Goal: Task Accomplishment & Management: Manage account settings

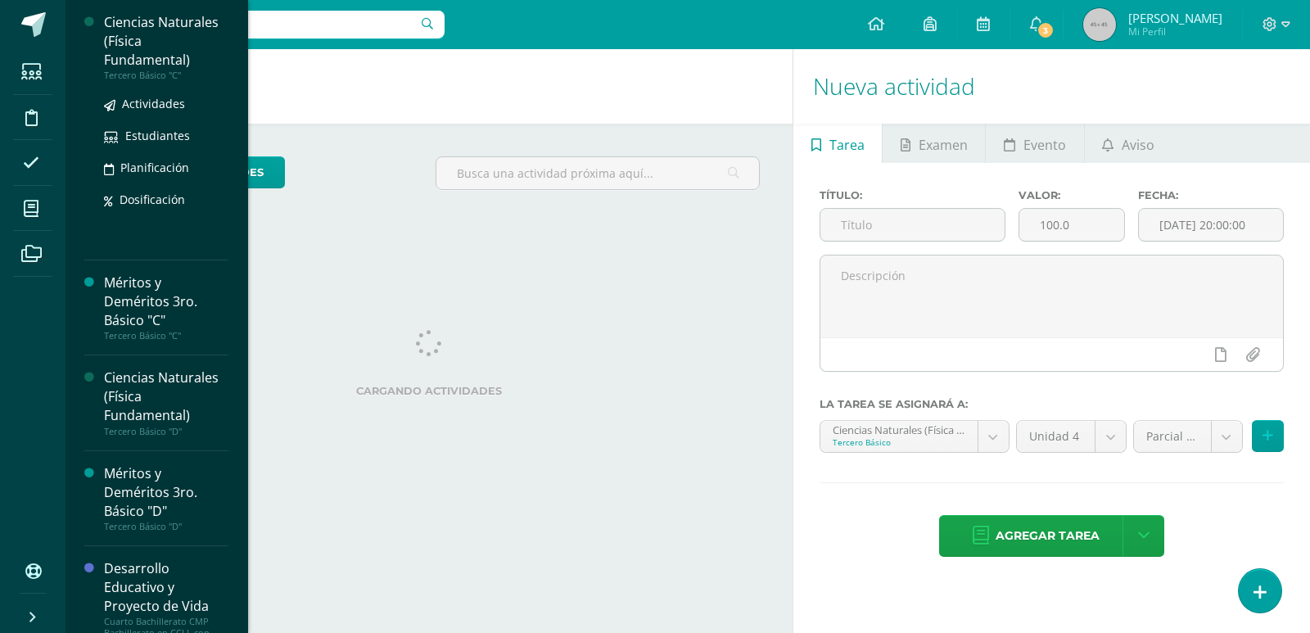
click at [142, 21] on div "Ciencias Naturales (Física Fundamental)" at bounding box center [166, 41] width 124 height 56
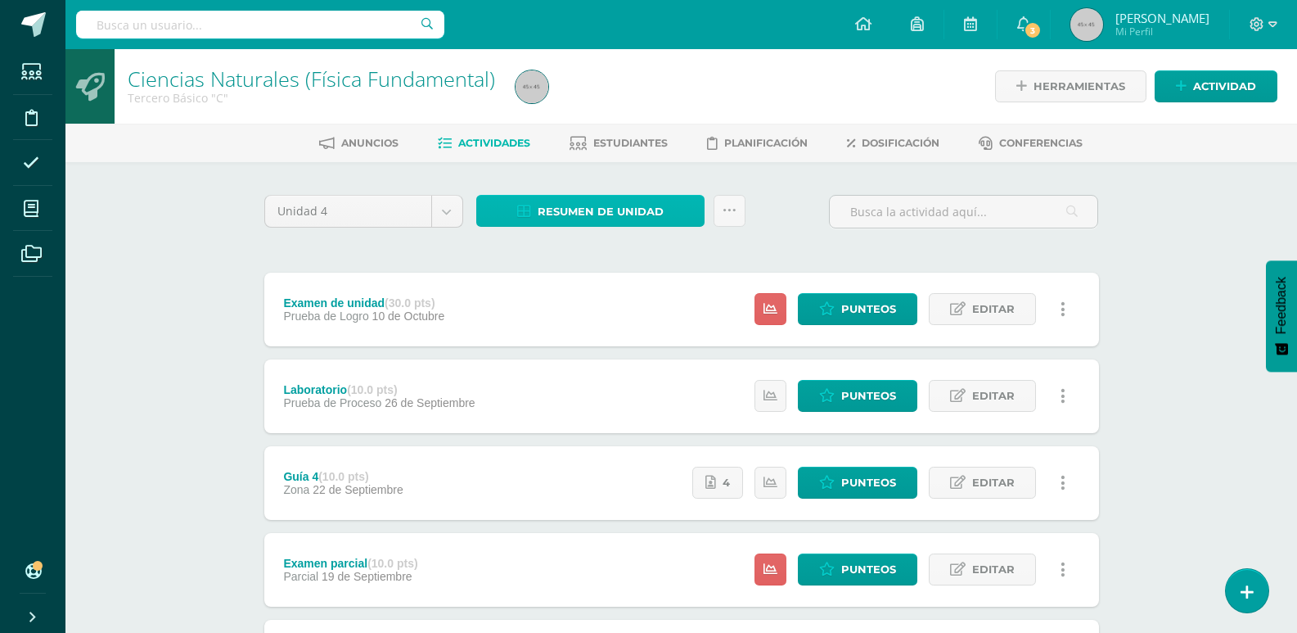
click at [630, 206] on span "Resumen de unidad" at bounding box center [601, 211] width 126 height 30
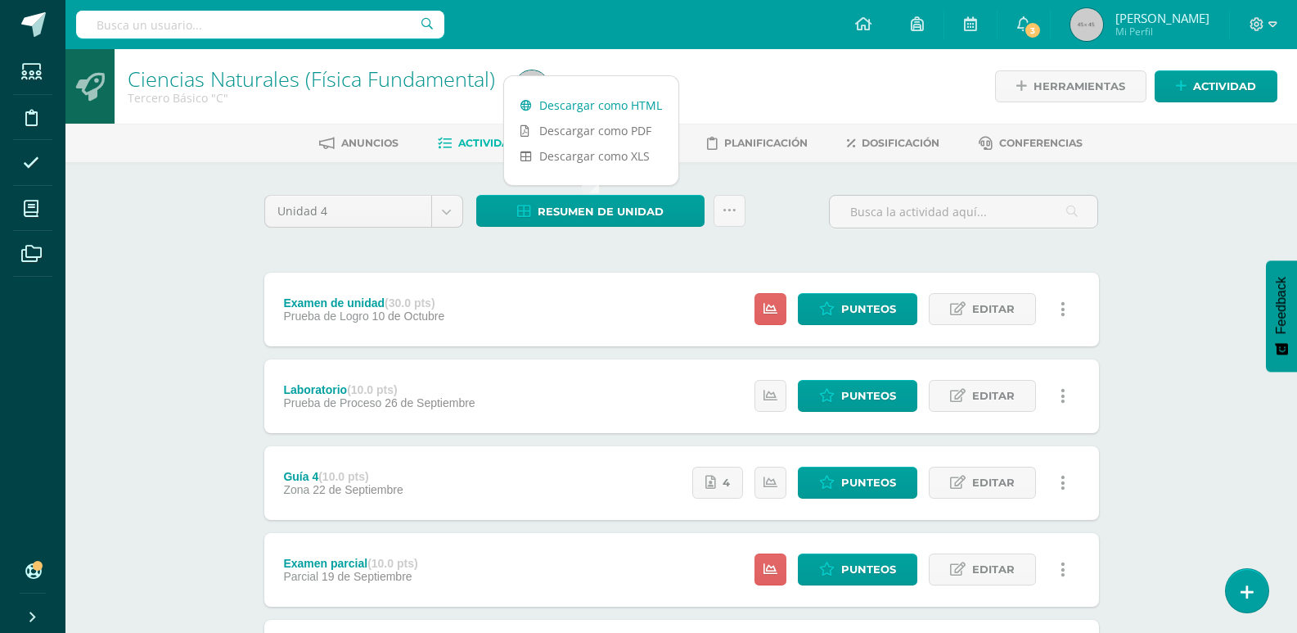
click at [590, 101] on link "Descargar como HTML" at bounding box center [591, 104] width 174 height 25
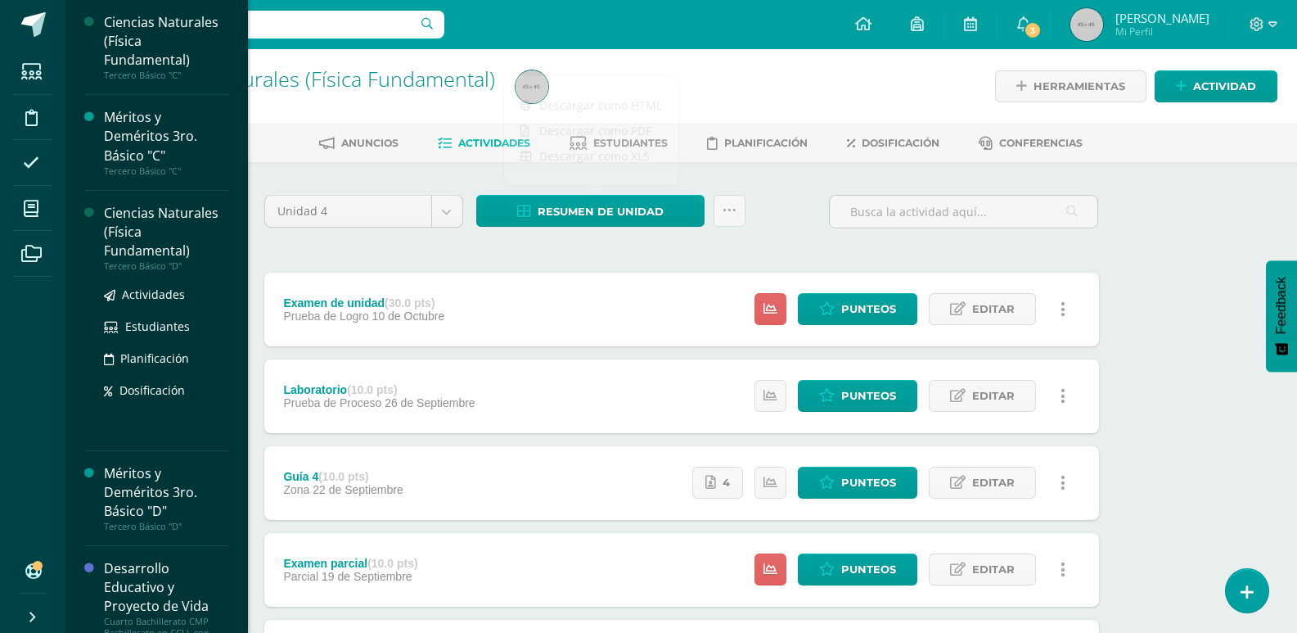
click at [159, 205] on div "Ciencias Naturales (Física Fundamental)" at bounding box center [166, 232] width 124 height 56
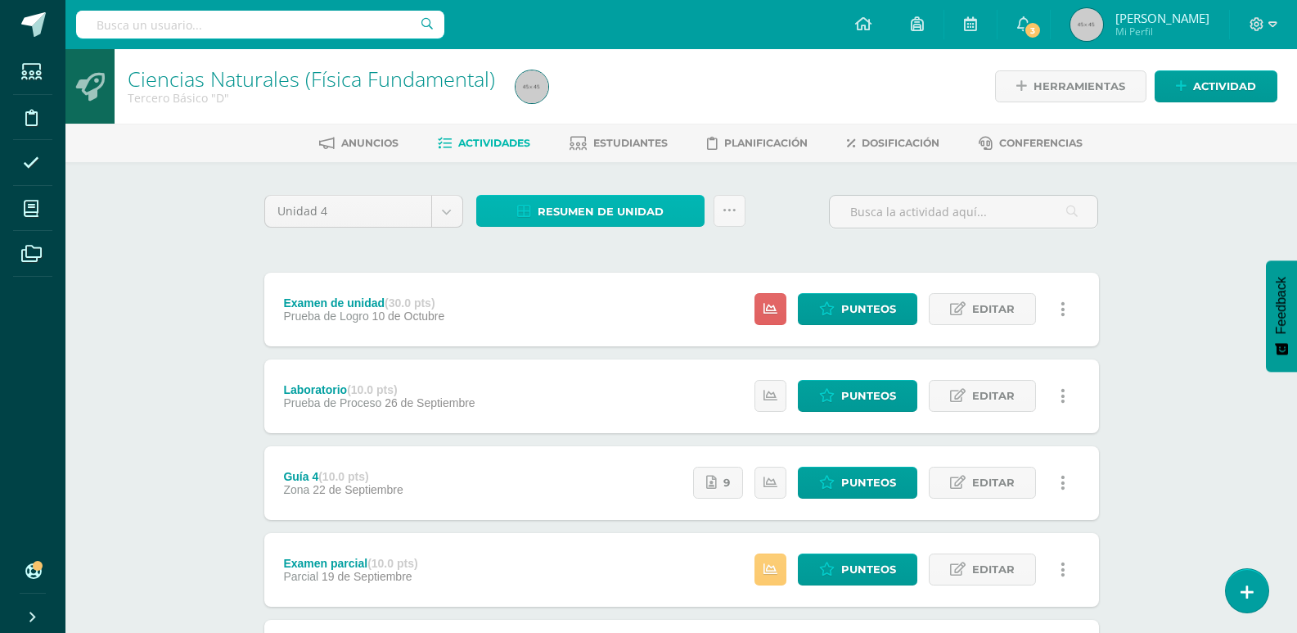
click at [624, 207] on span "Resumen de unidad" at bounding box center [601, 211] width 126 height 30
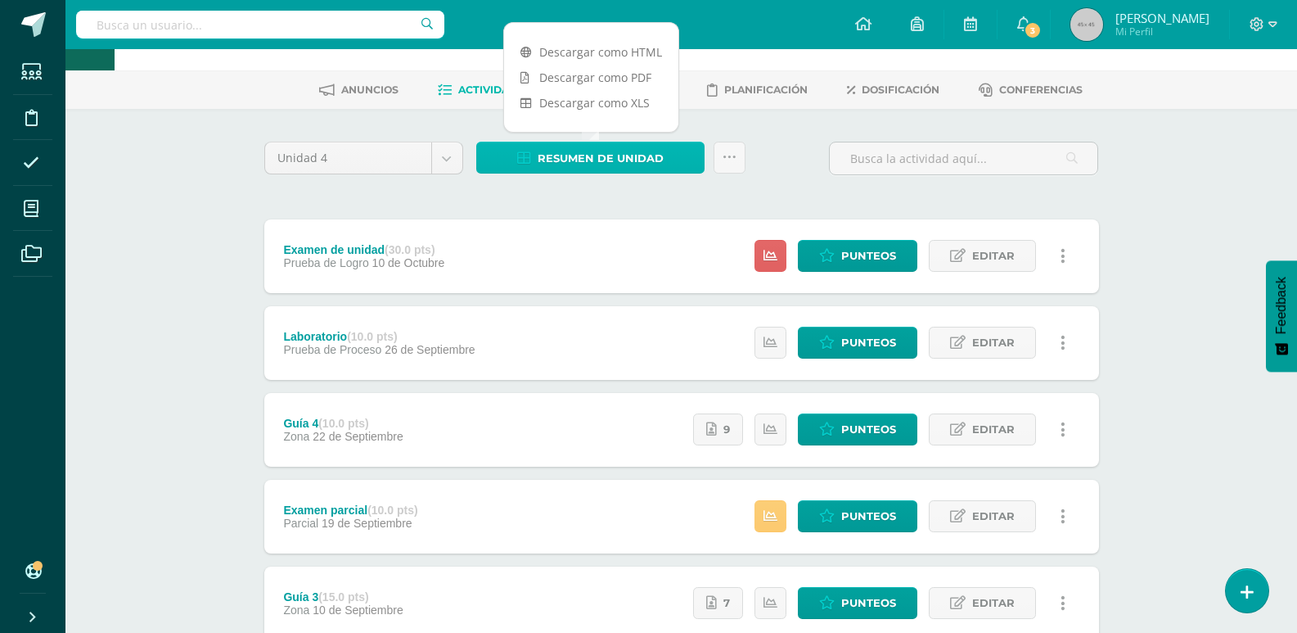
scroll to position [82, 0]
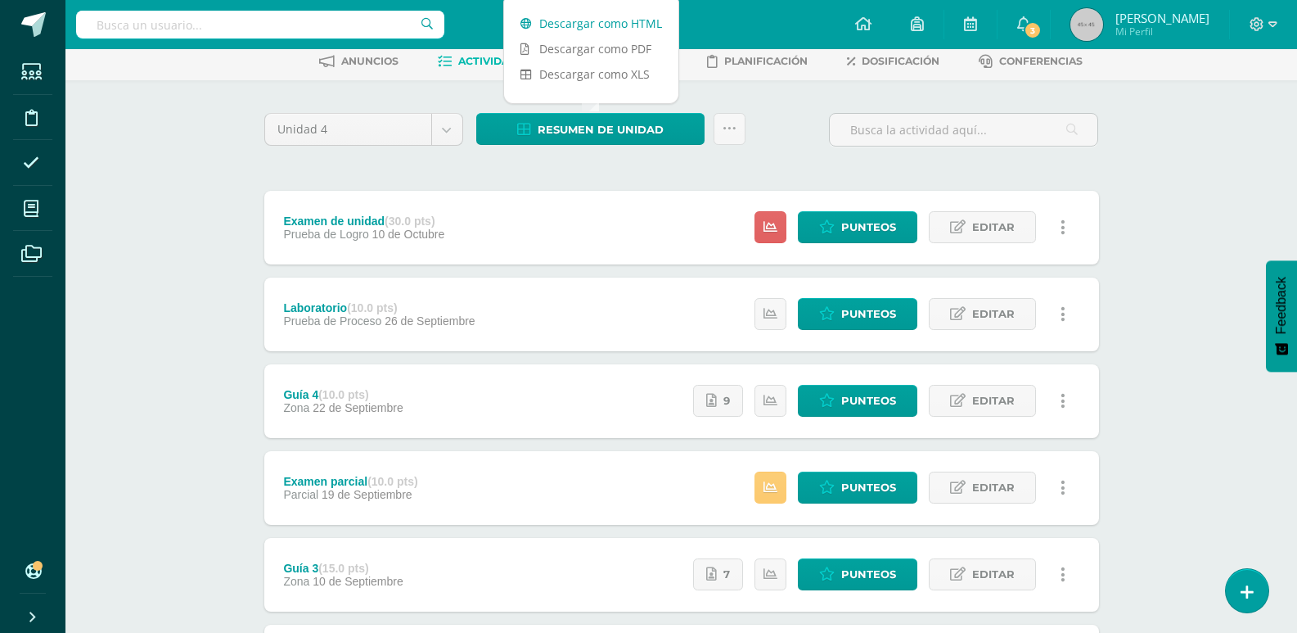
click at [613, 14] on link "Descargar como HTML" at bounding box center [591, 23] width 174 height 25
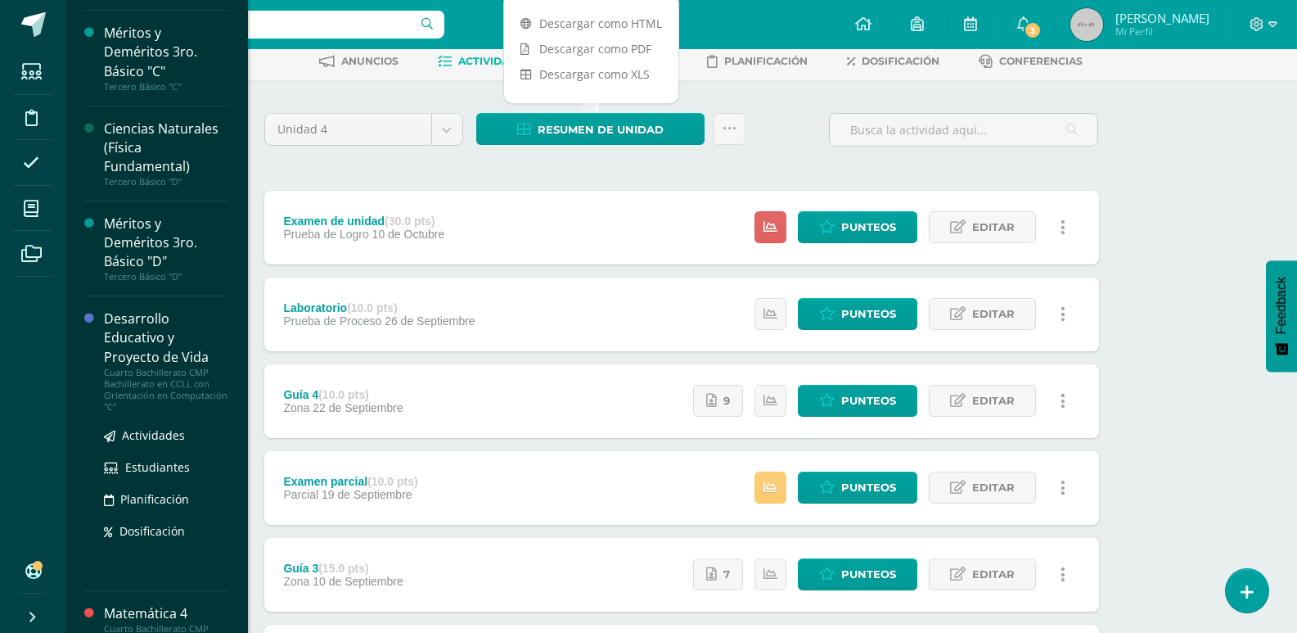
scroll to position [246, 0]
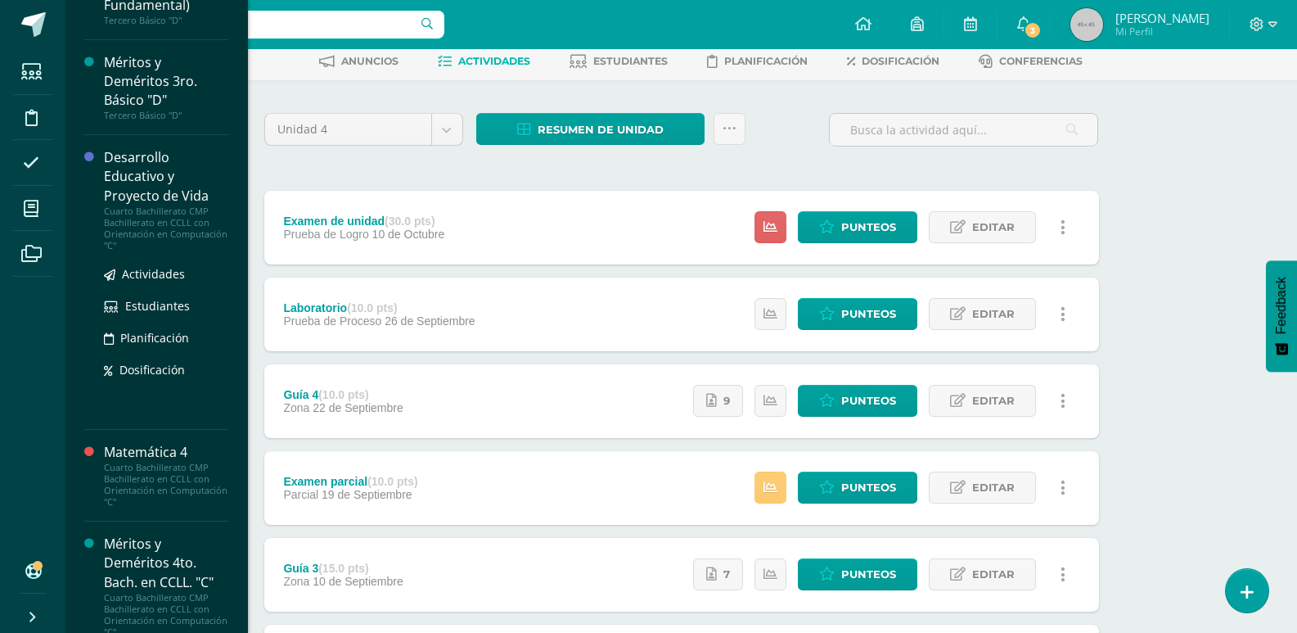
click at [142, 160] on div "Desarrollo Educativo y Proyecto de Vida" at bounding box center [166, 176] width 124 height 56
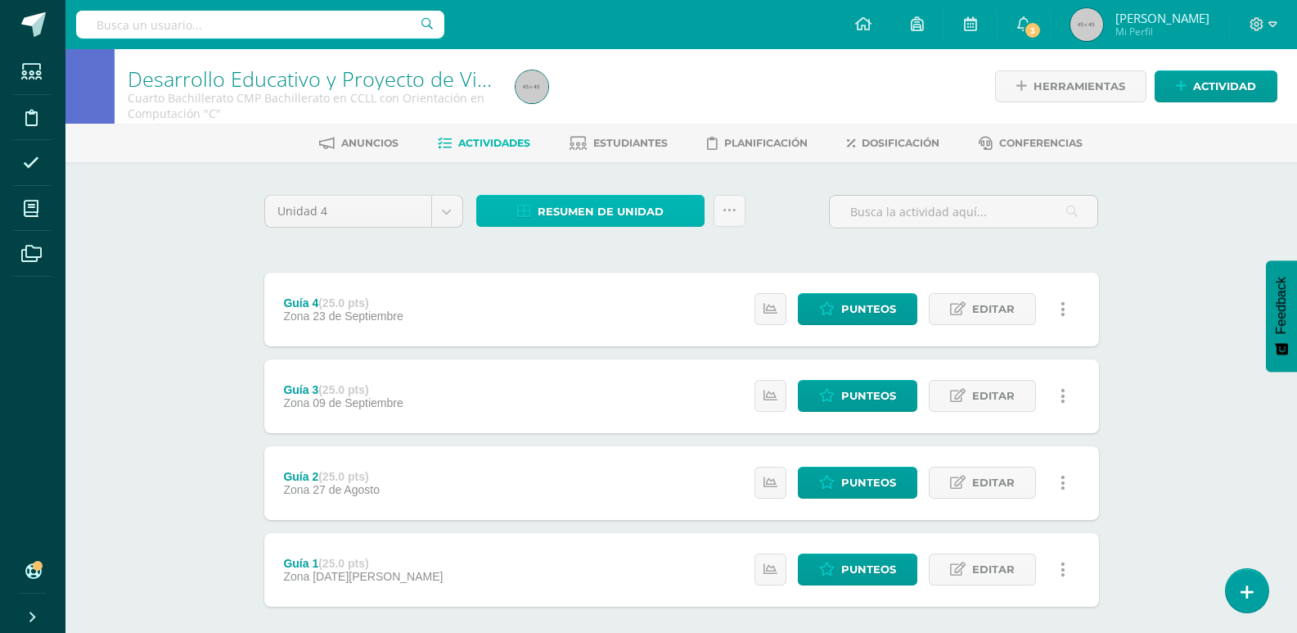
click at [608, 205] on span "Resumen de unidad" at bounding box center [601, 211] width 126 height 30
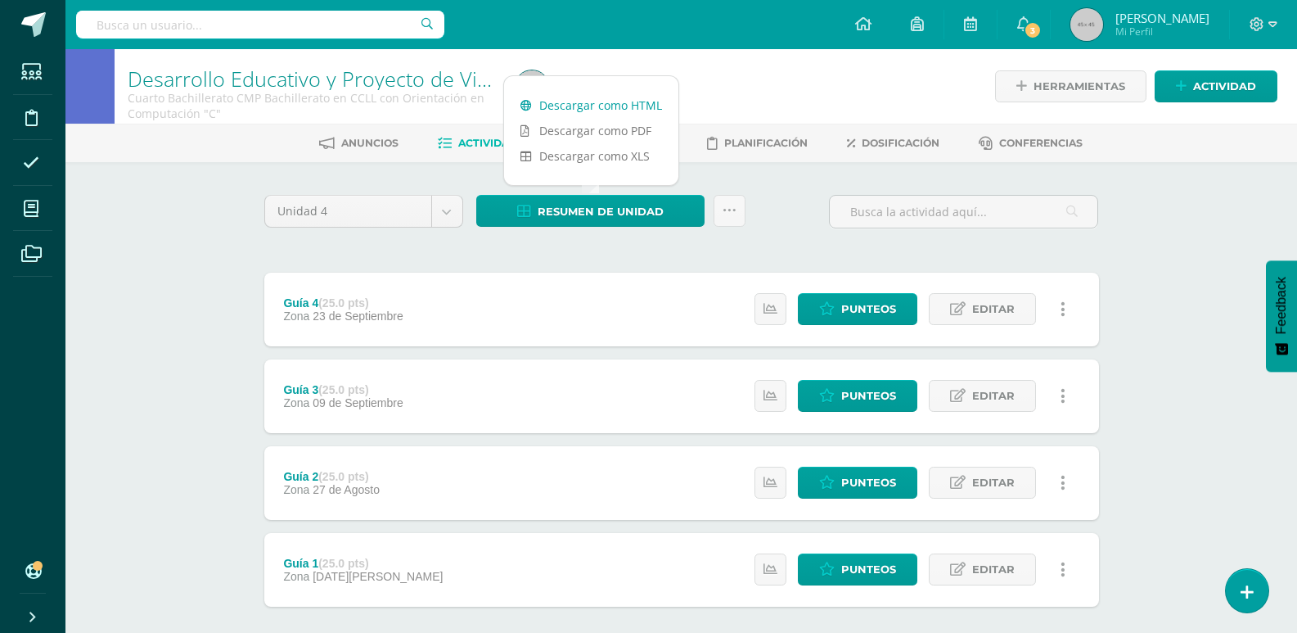
click at [594, 95] on link "Descargar como HTML" at bounding box center [591, 104] width 174 height 25
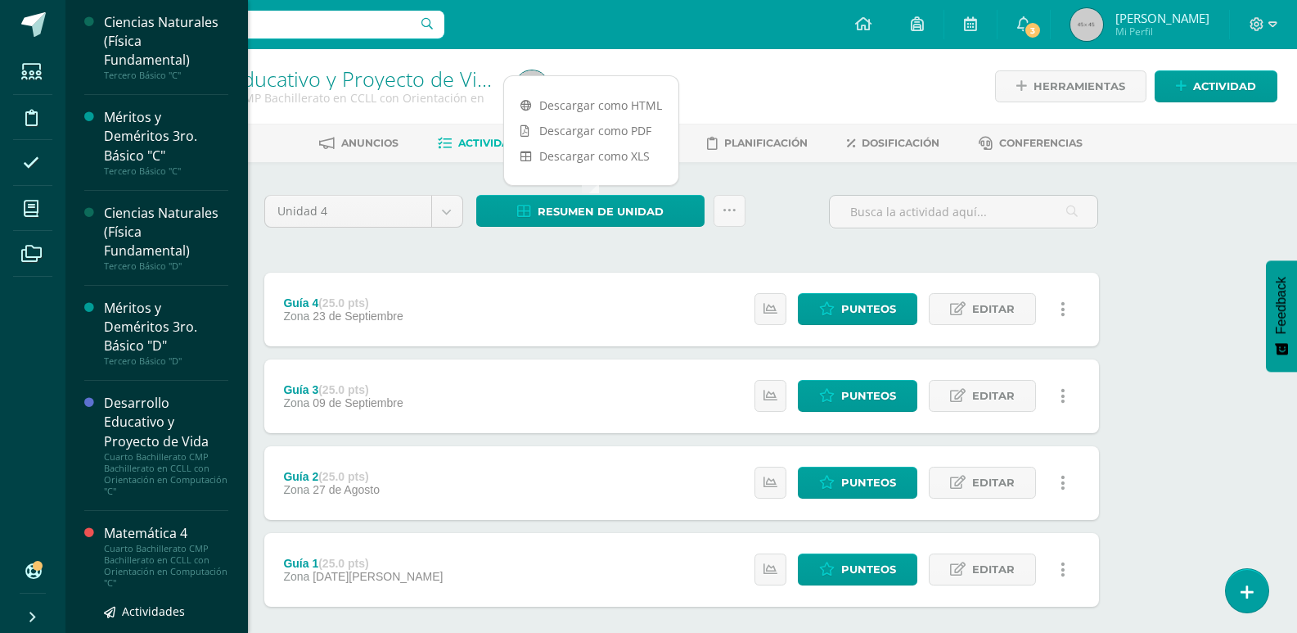
click at [129, 534] on div "Matemática 4" at bounding box center [166, 533] width 124 height 19
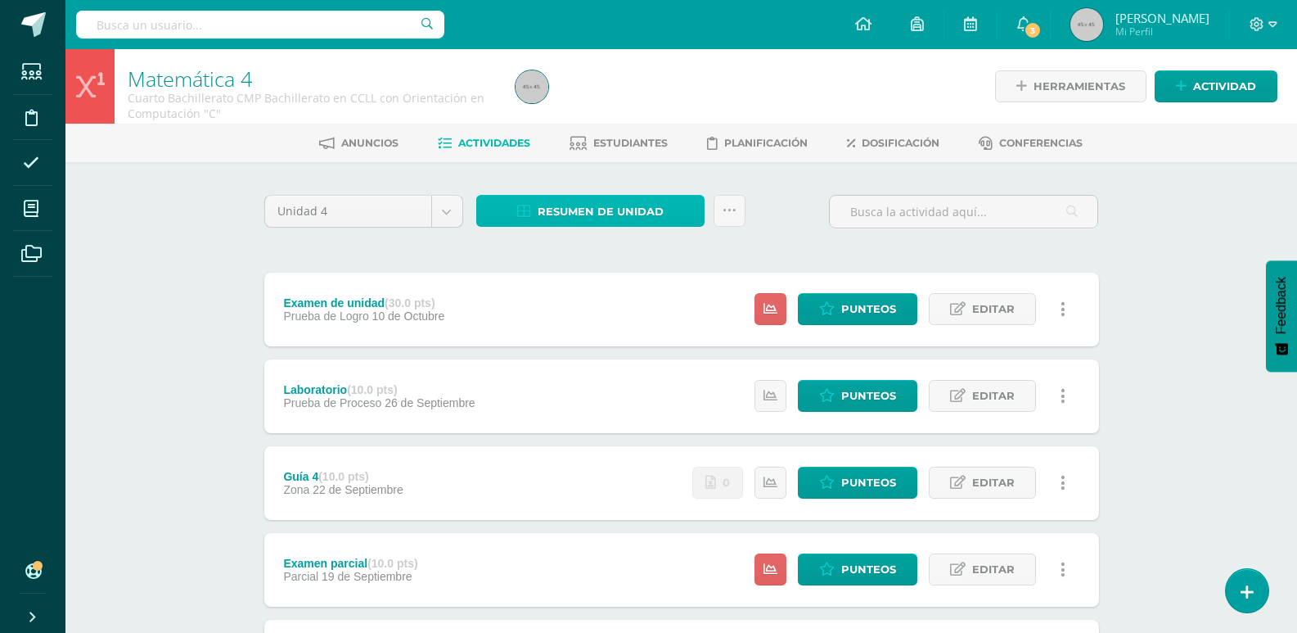
click at [634, 201] on span "Resumen de unidad" at bounding box center [601, 211] width 126 height 30
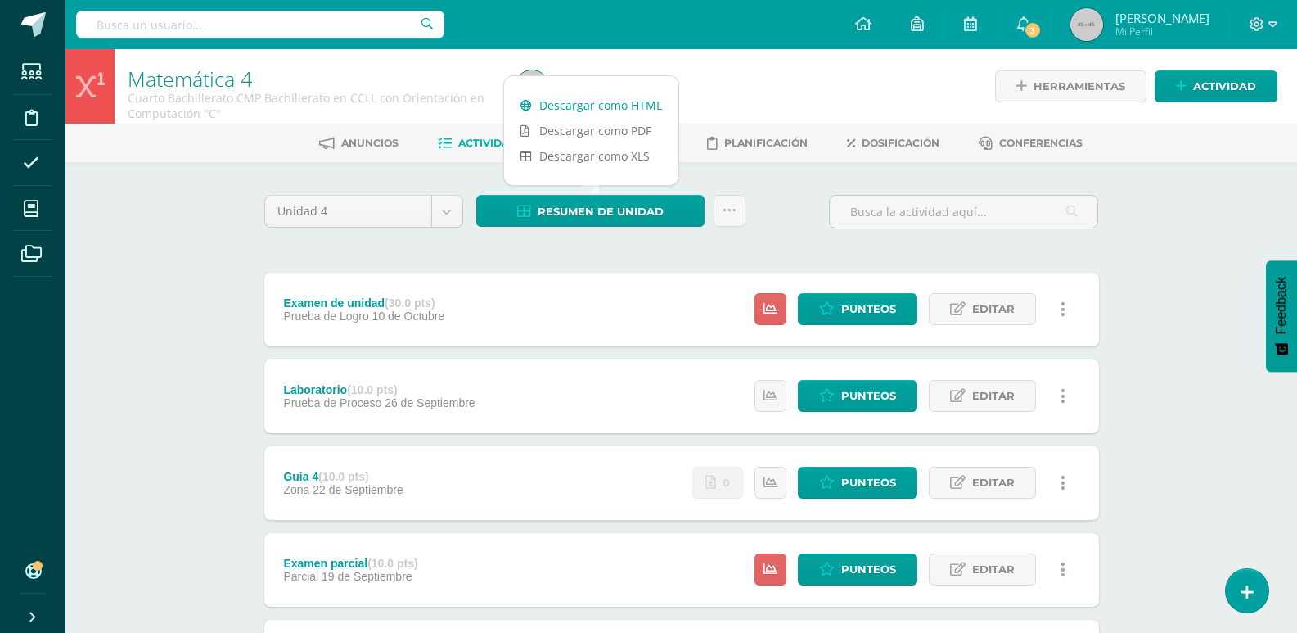
click at [620, 95] on link "Descargar como HTML" at bounding box center [591, 104] width 174 height 25
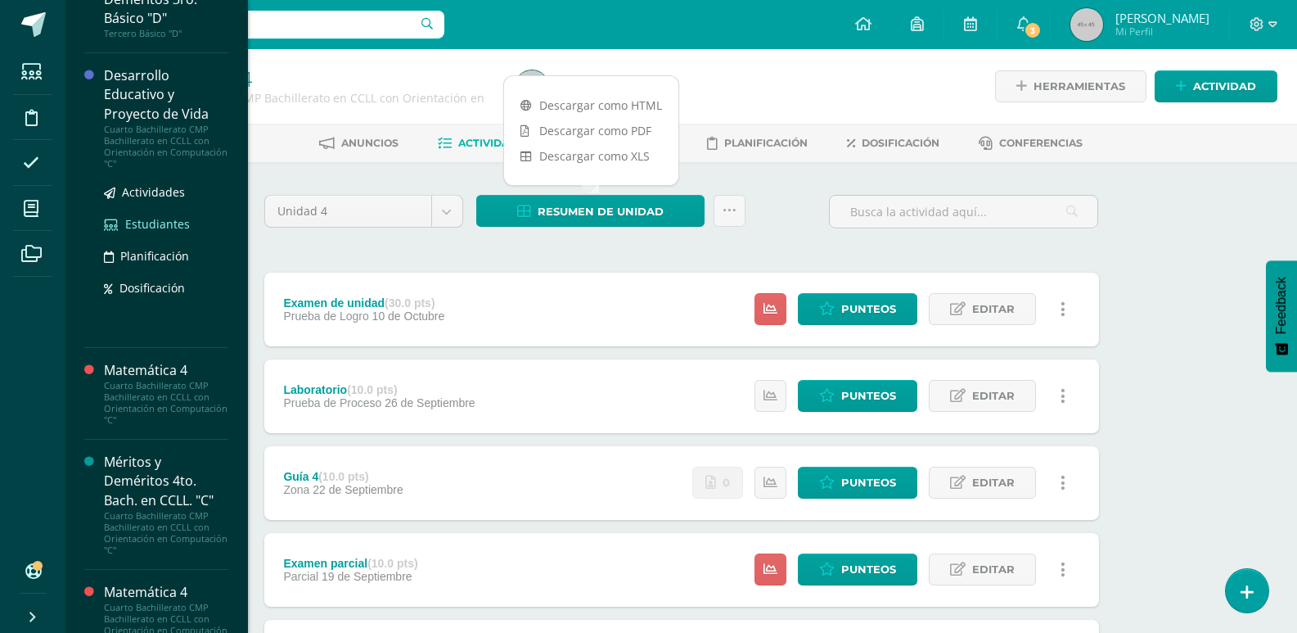
scroll to position [409, 0]
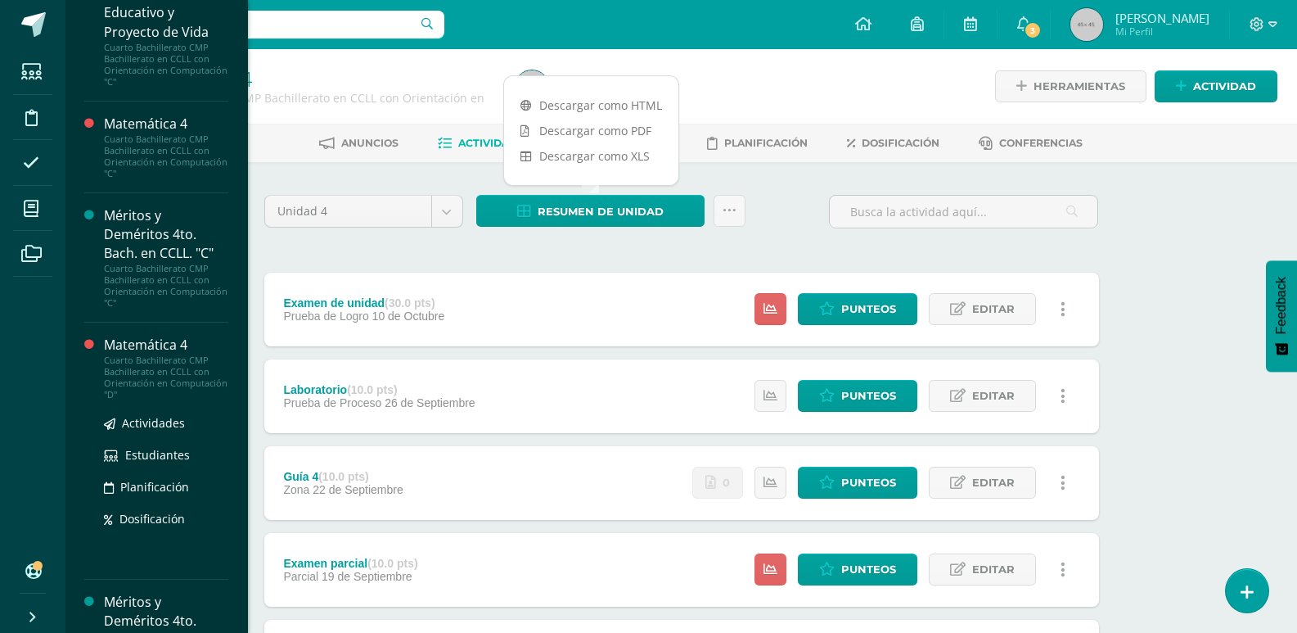
click at [171, 345] on div "Matemática 4" at bounding box center [166, 345] width 124 height 19
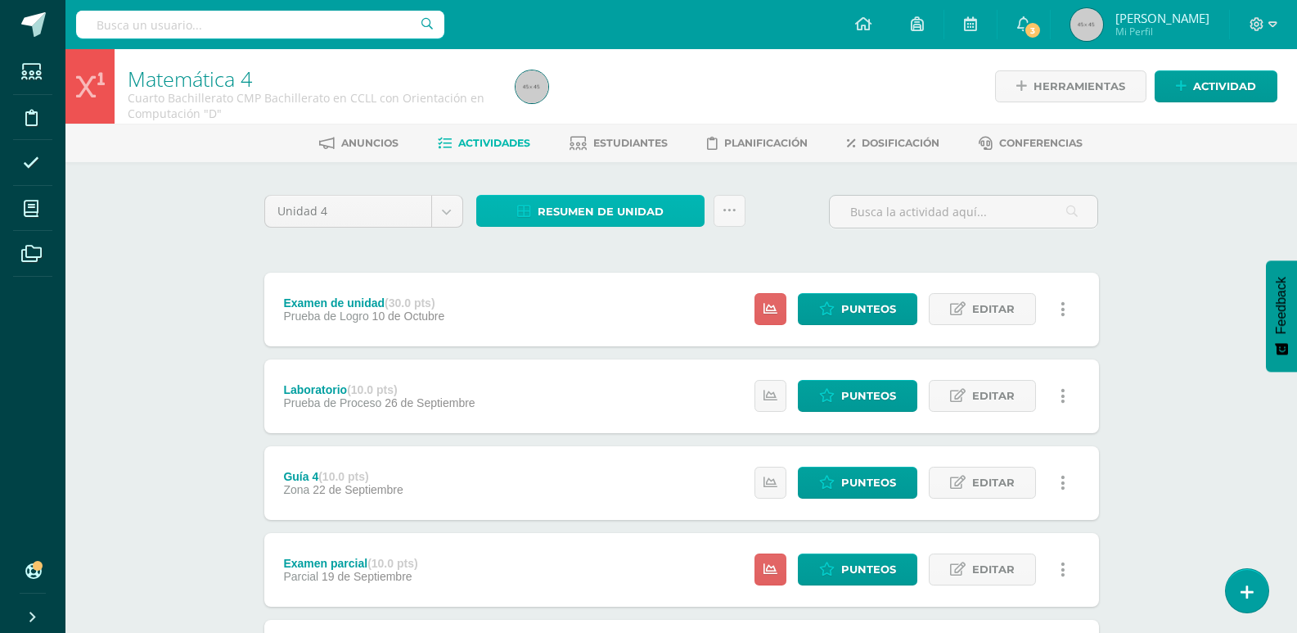
click at [642, 209] on span "Resumen de unidad" at bounding box center [601, 211] width 126 height 30
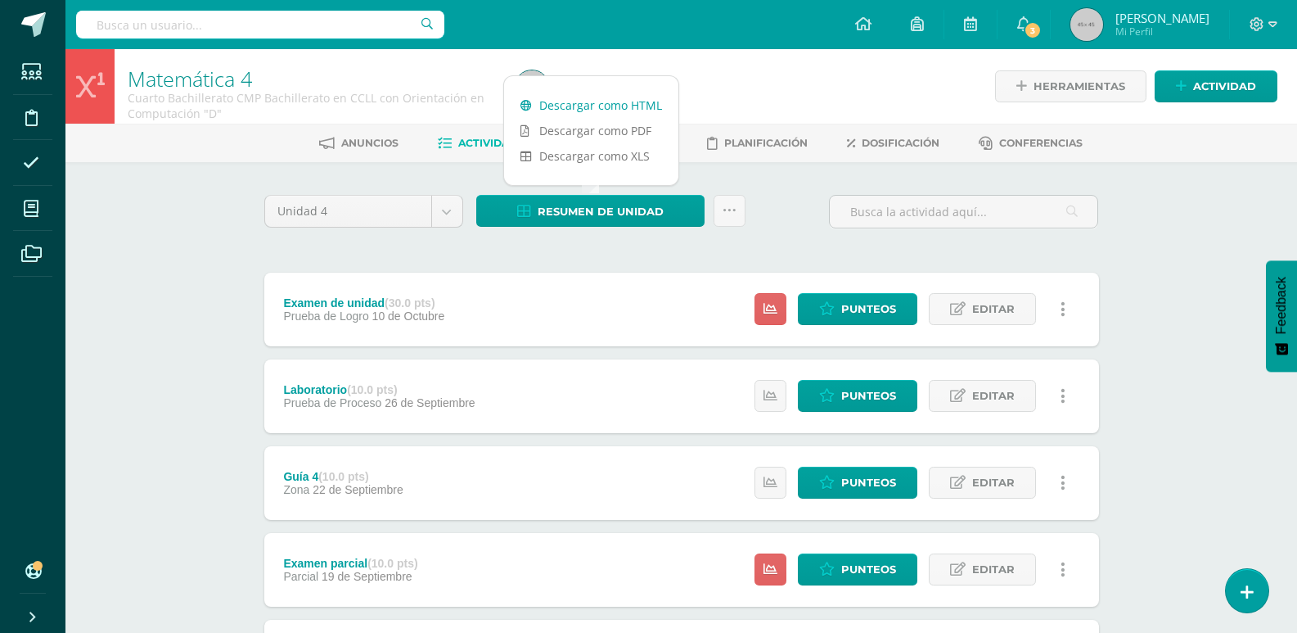
click at [643, 106] on link "Descargar como HTML" at bounding box center [591, 104] width 174 height 25
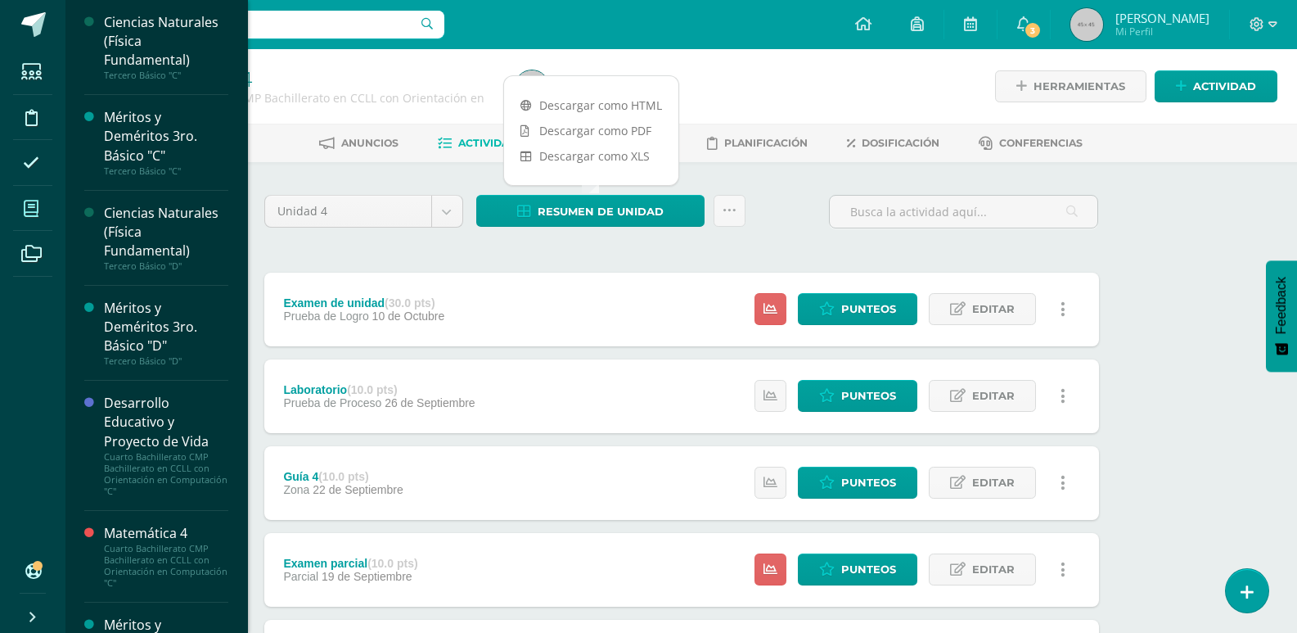
click at [38, 206] on icon at bounding box center [31, 209] width 15 height 16
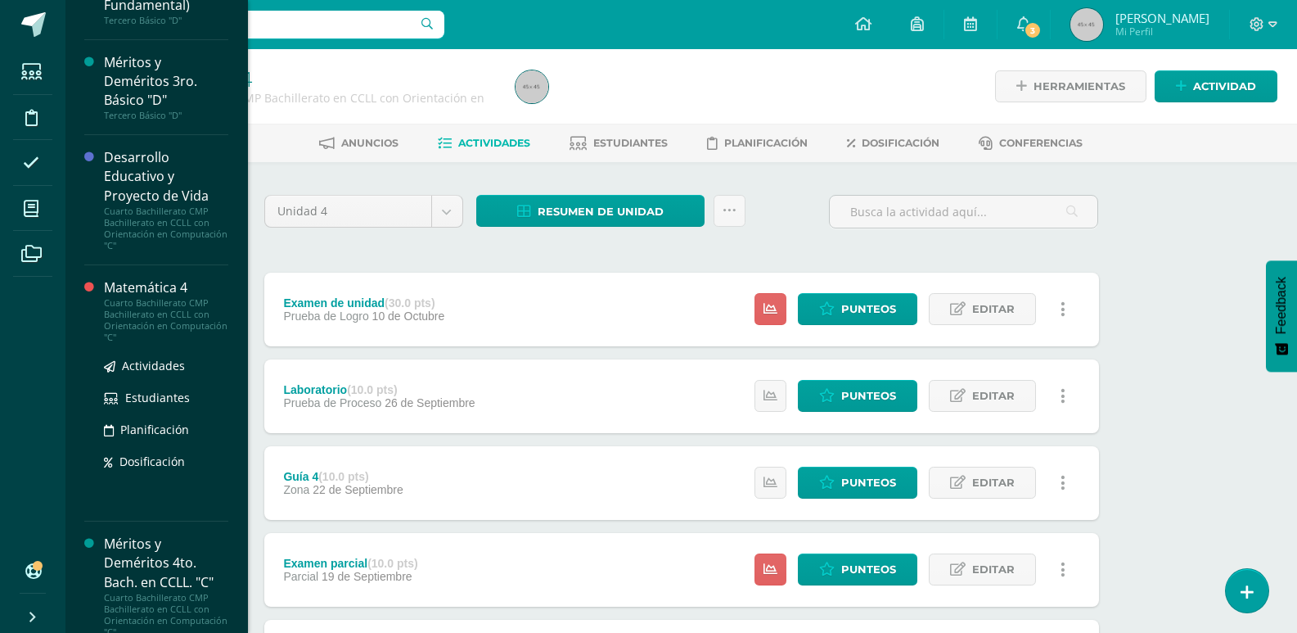
scroll to position [290, 0]
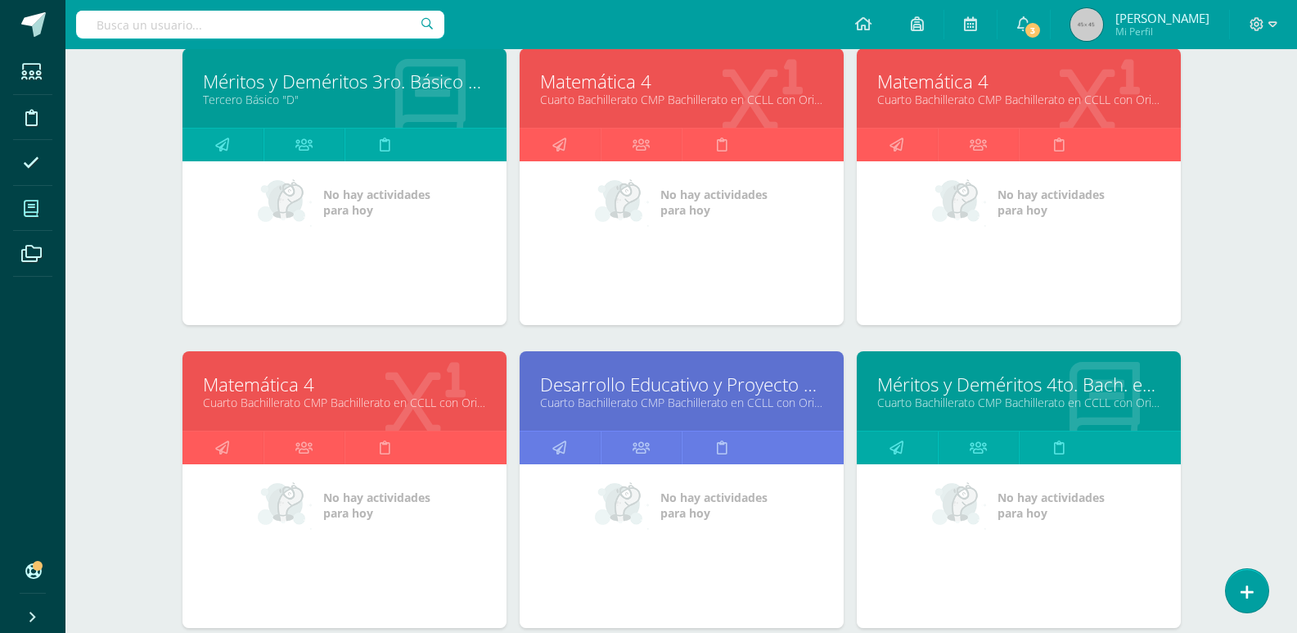
scroll to position [573, 0]
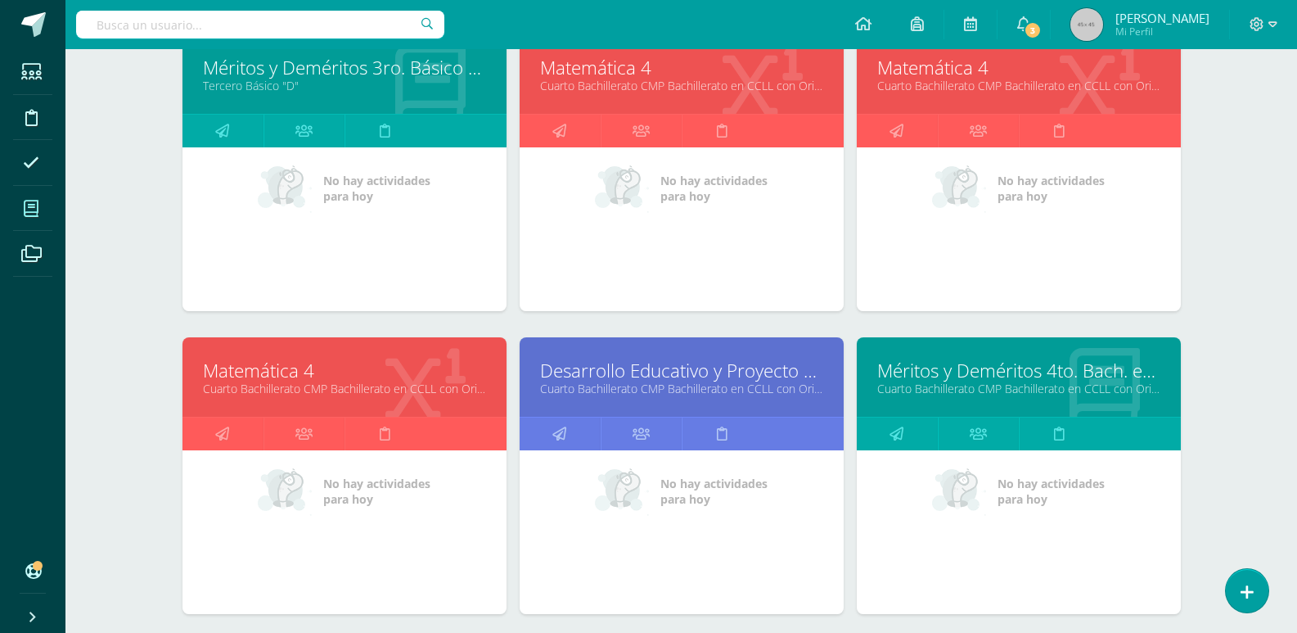
click at [277, 382] on link "Cuarto Bachillerato CMP Bachillerato en CCLL con Orientación en Computación "E"" at bounding box center [344, 389] width 283 height 16
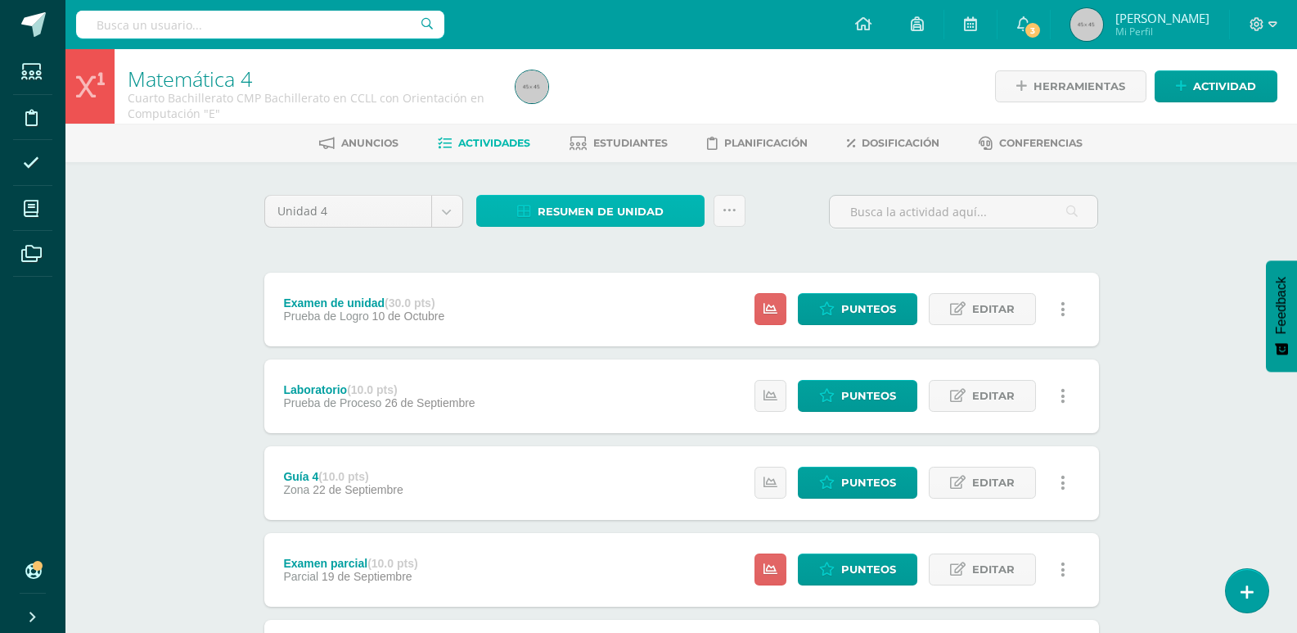
click at [616, 203] on span "Resumen de unidad" at bounding box center [601, 211] width 126 height 30
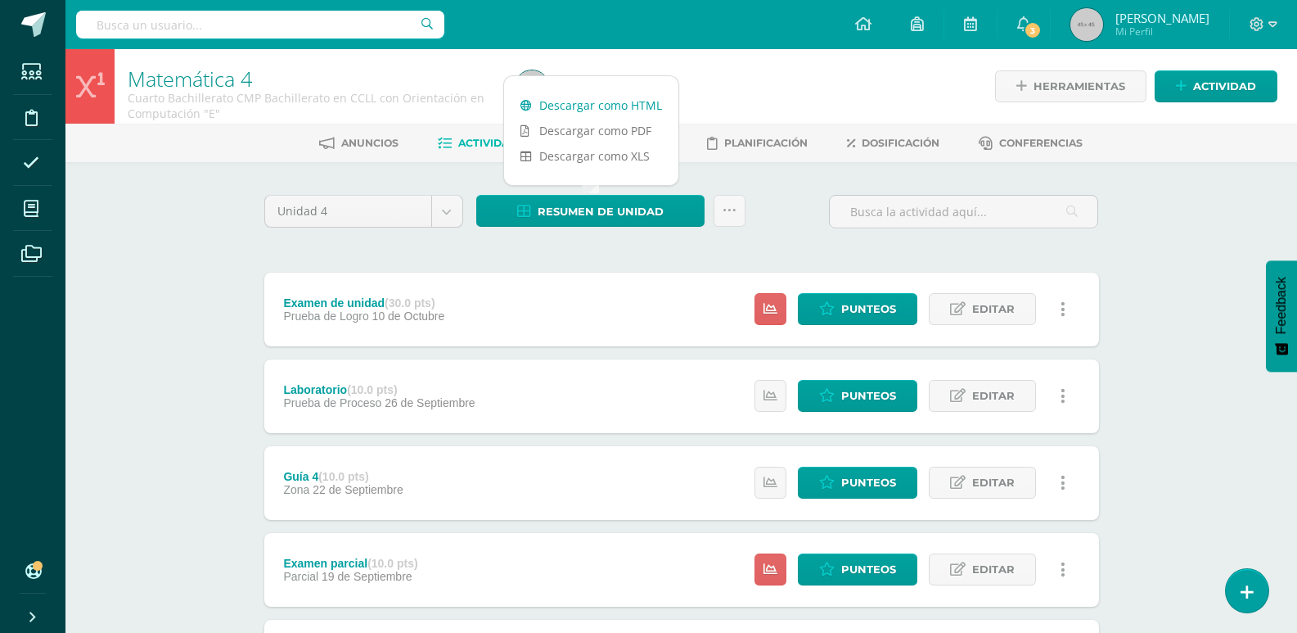
click at [624, 100] on link "Descargar como HTML" at bounding box center [591, 104] width 174 height 25
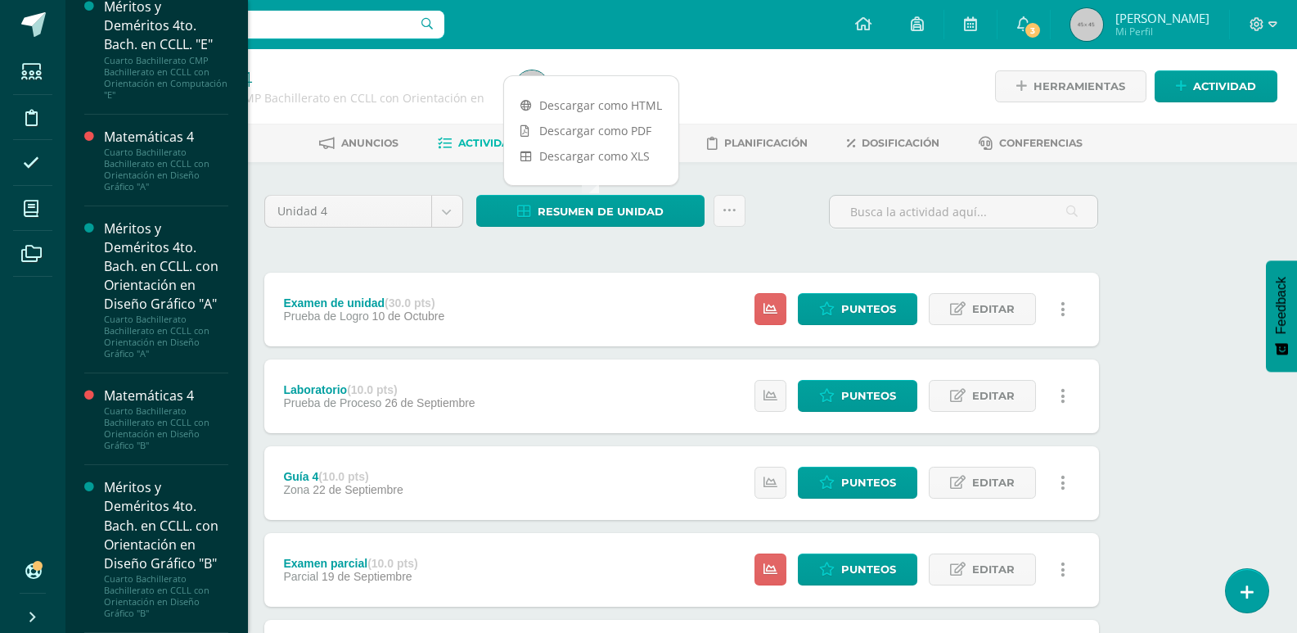
scroll to position [1062, 0]
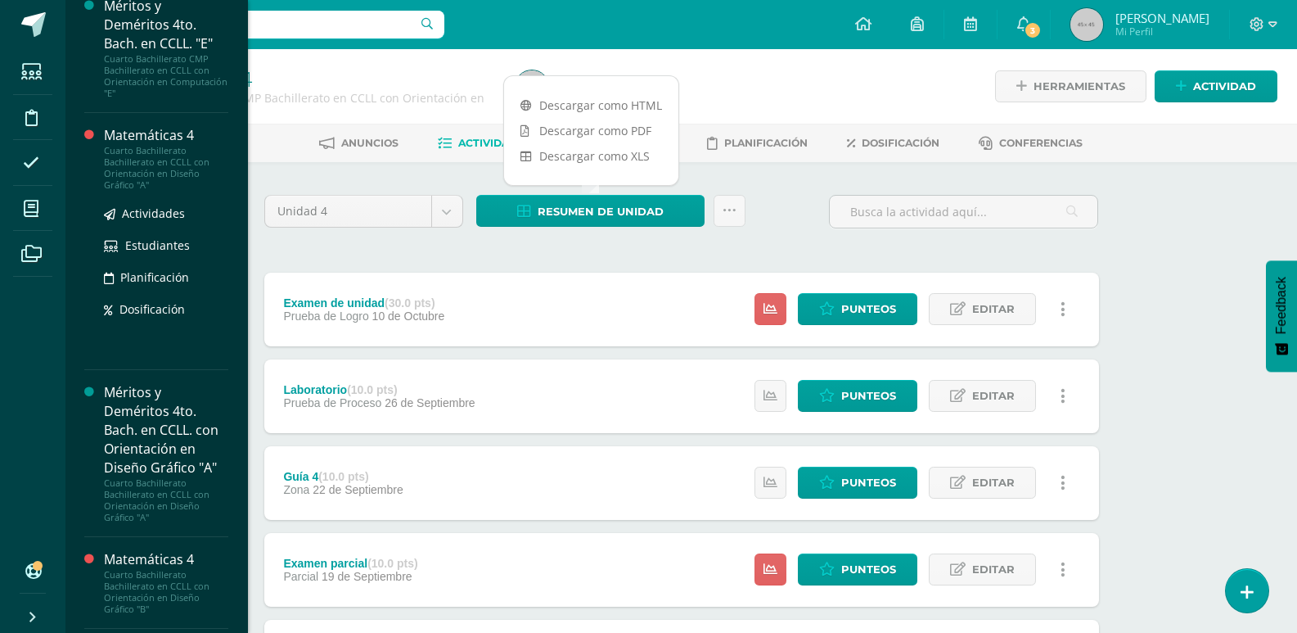
click at [138, 136] on div "Matemáticas 4" at bounding box center [166, 135] width 124 height 19
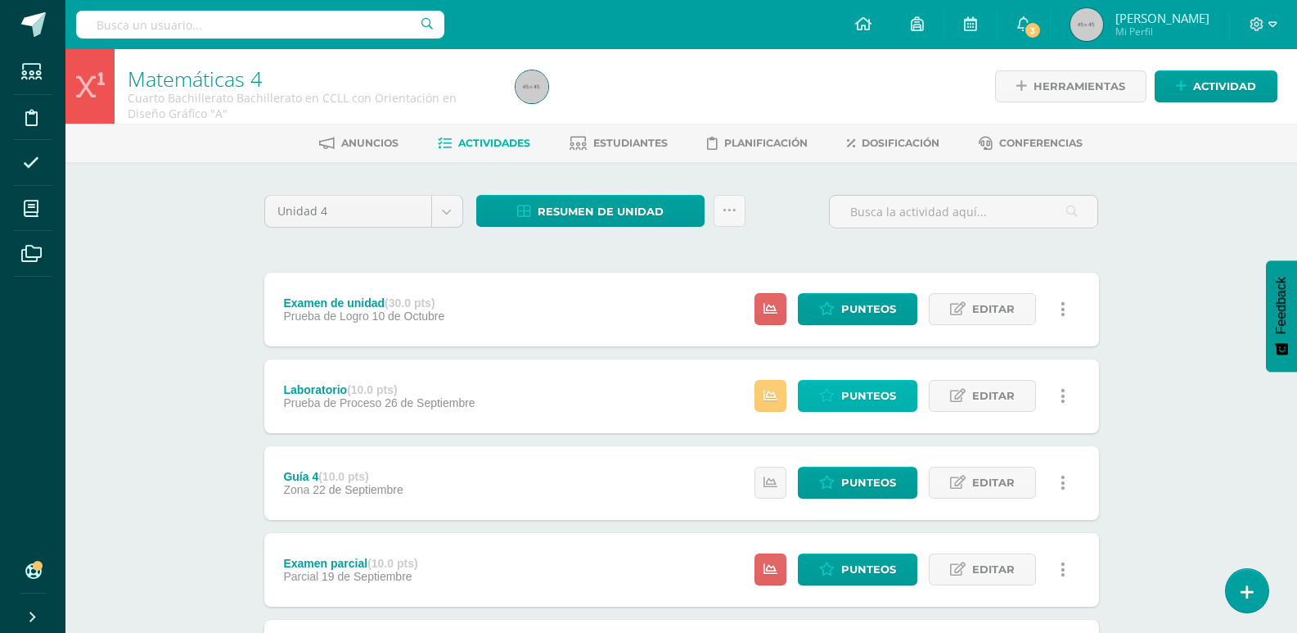
click at [841, 391] on link "Punteos" at bounding box center [858, 396] width 120 height 32
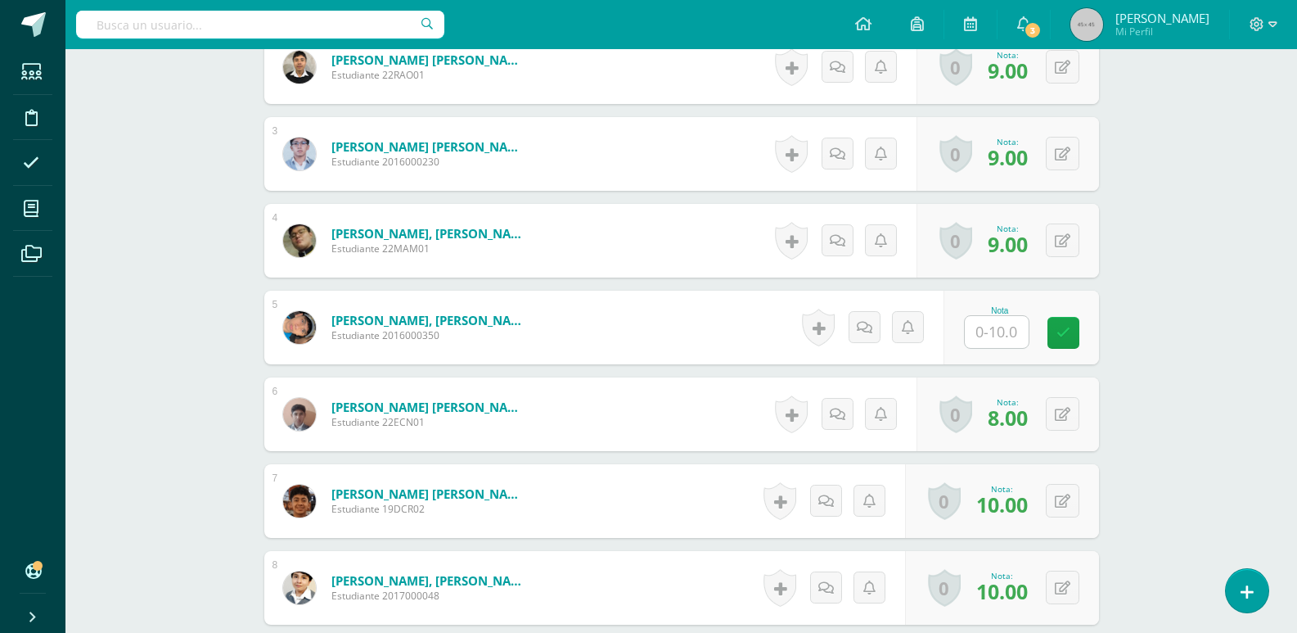
scroll to position [626, 0]
click at [999, 330] on input "text" at bounding box center [1005, 331] width 65 height 33
type input "8"
click at [1071, 325] on icon at bounding box center [1074, 332] width 15 height 14
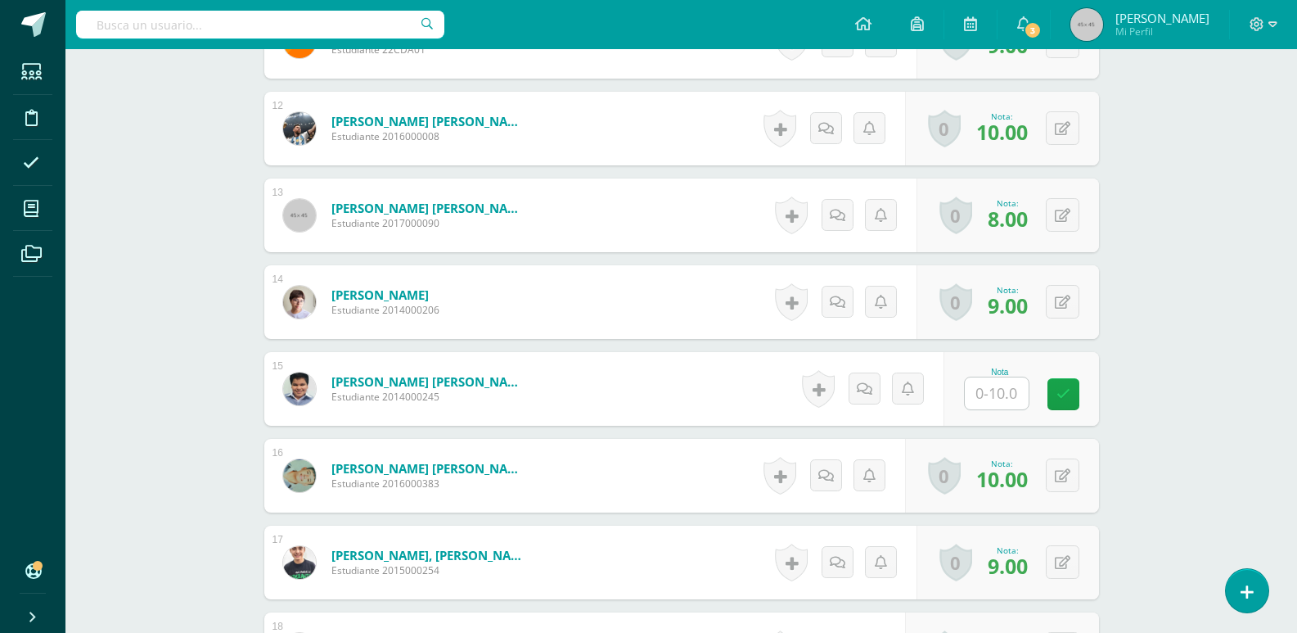
scroll to position [1445, 0]
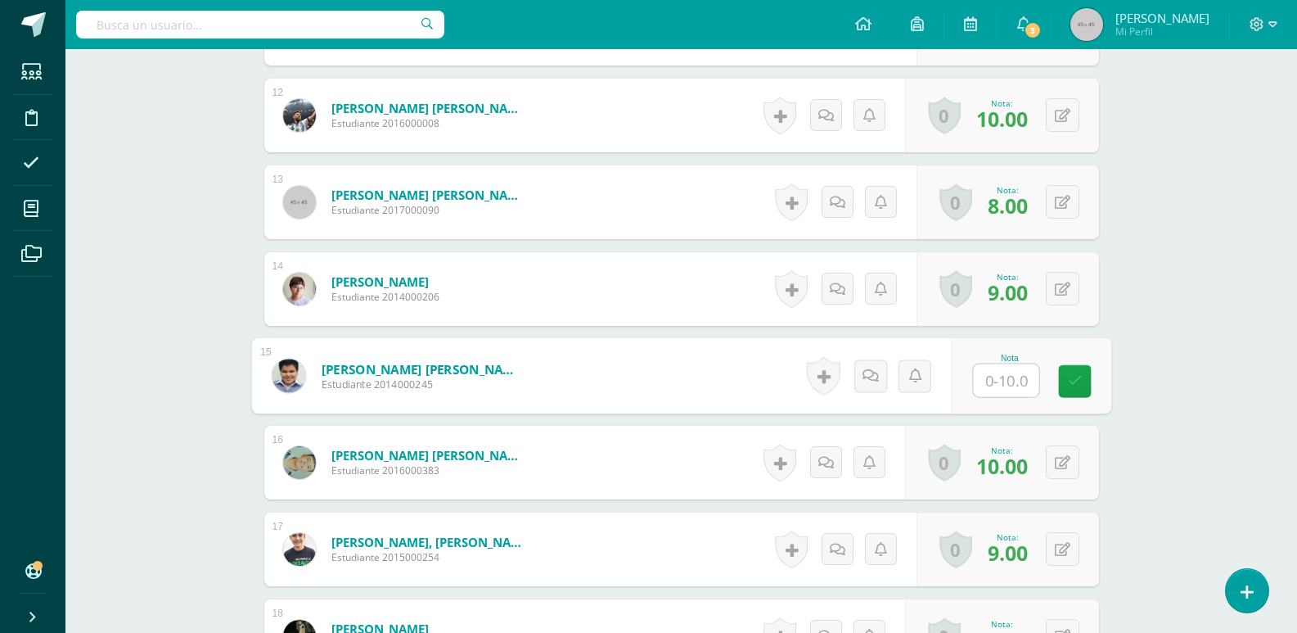
click at [995, 381] on input "text" at bounding box center [1005, 380] width 65 height 33
type input "0"
click at [1078, 380] on icon at bounding box center [1074, 381] width 15 height 14
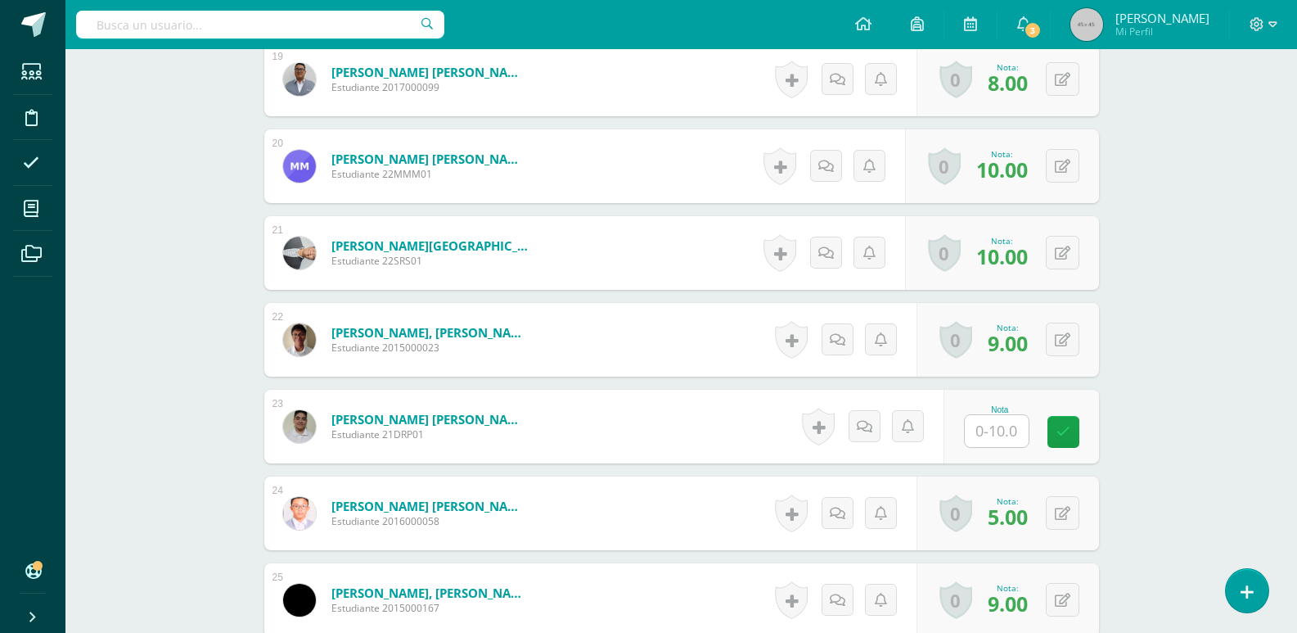
scroll to position [2100, 0]
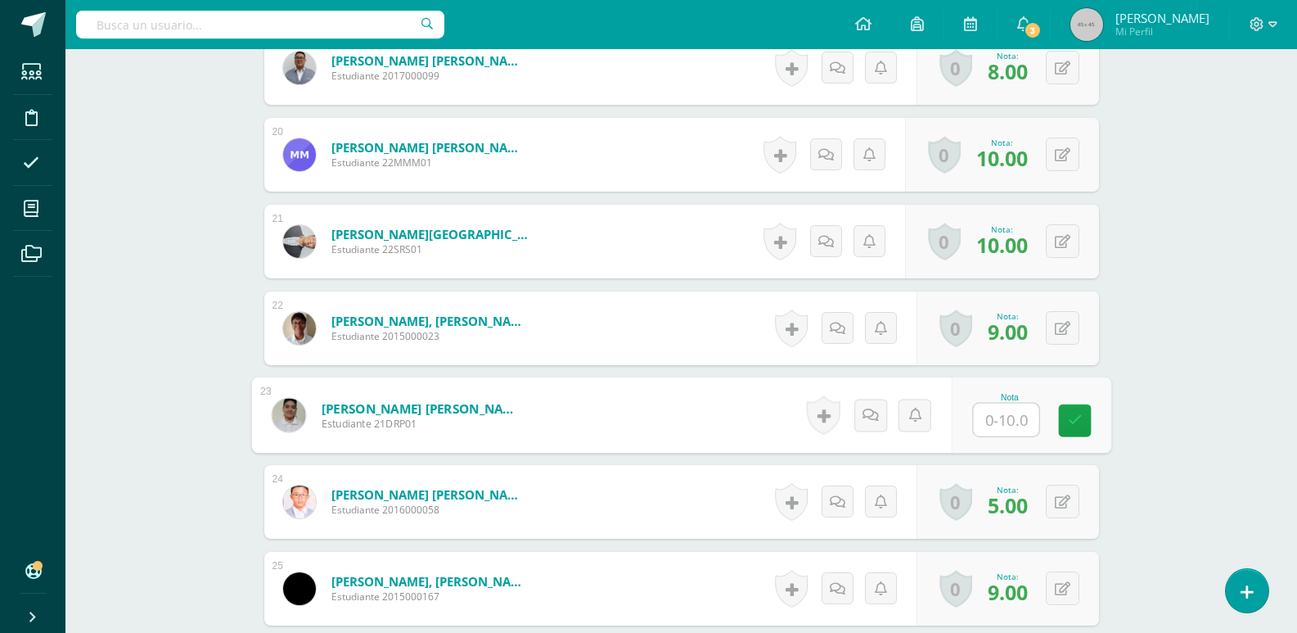
click at [999, 419] on input "text" at bounding box center [1005, 420] width 65 height 33
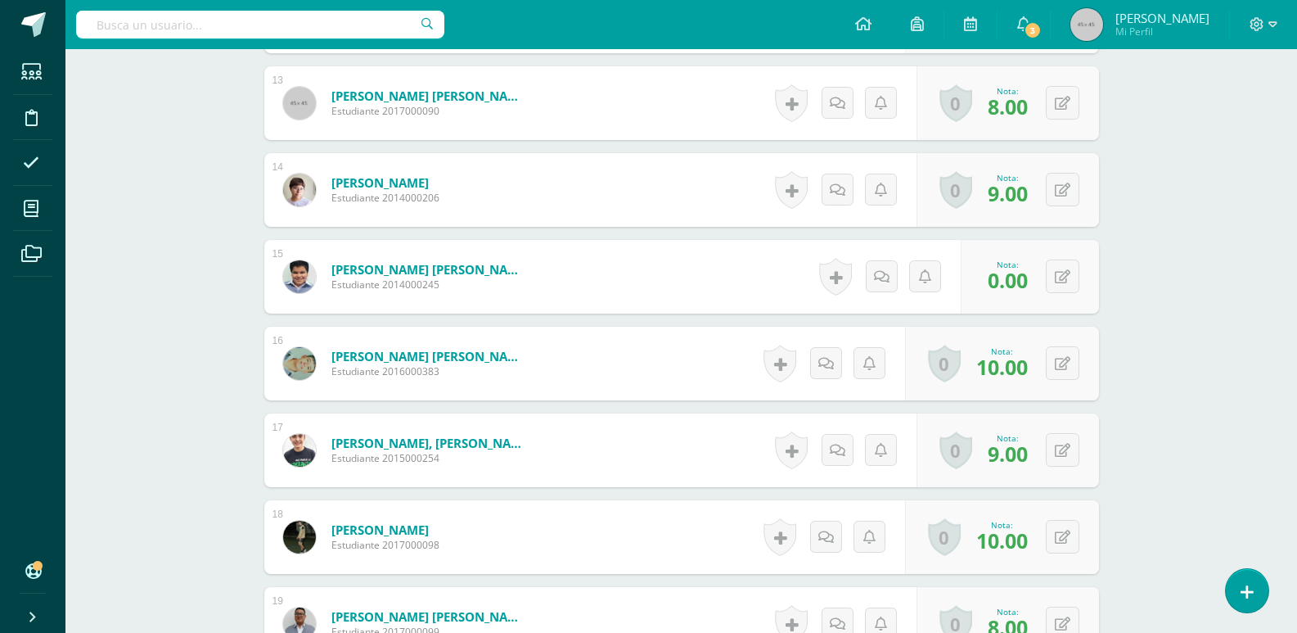
scroll to position [1527, 0]
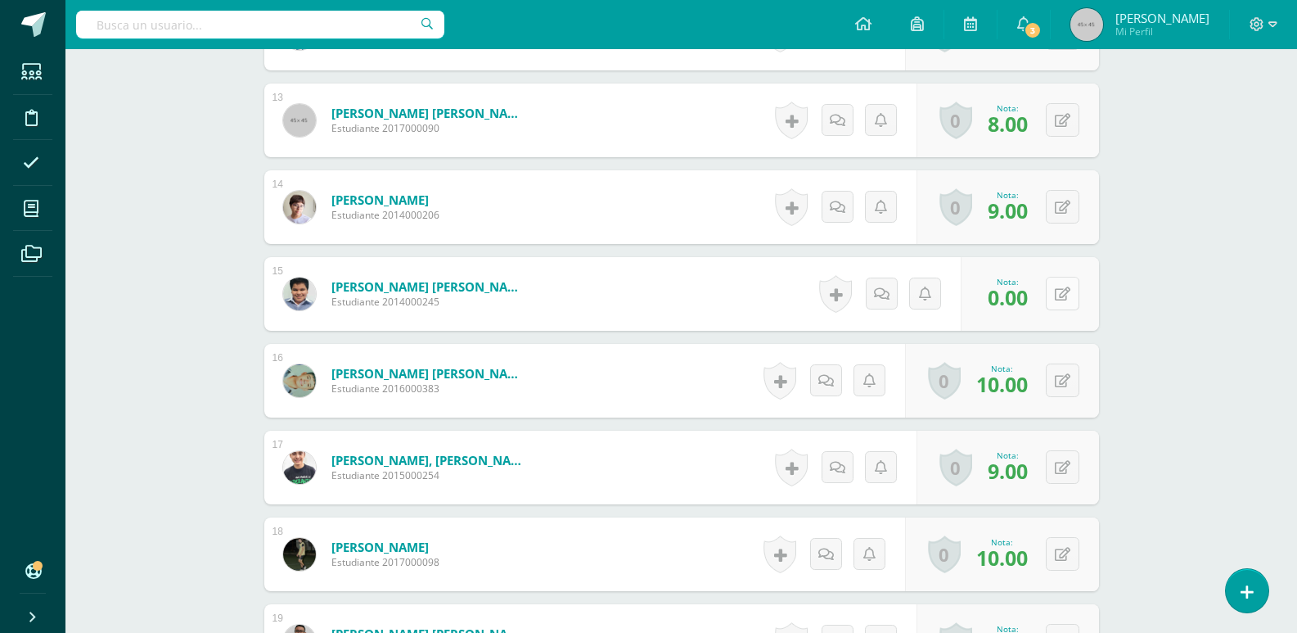
type input "2"
click at [1059, 298] on button at bounding box center [1074, 294] width 34 height 34
type input "2"
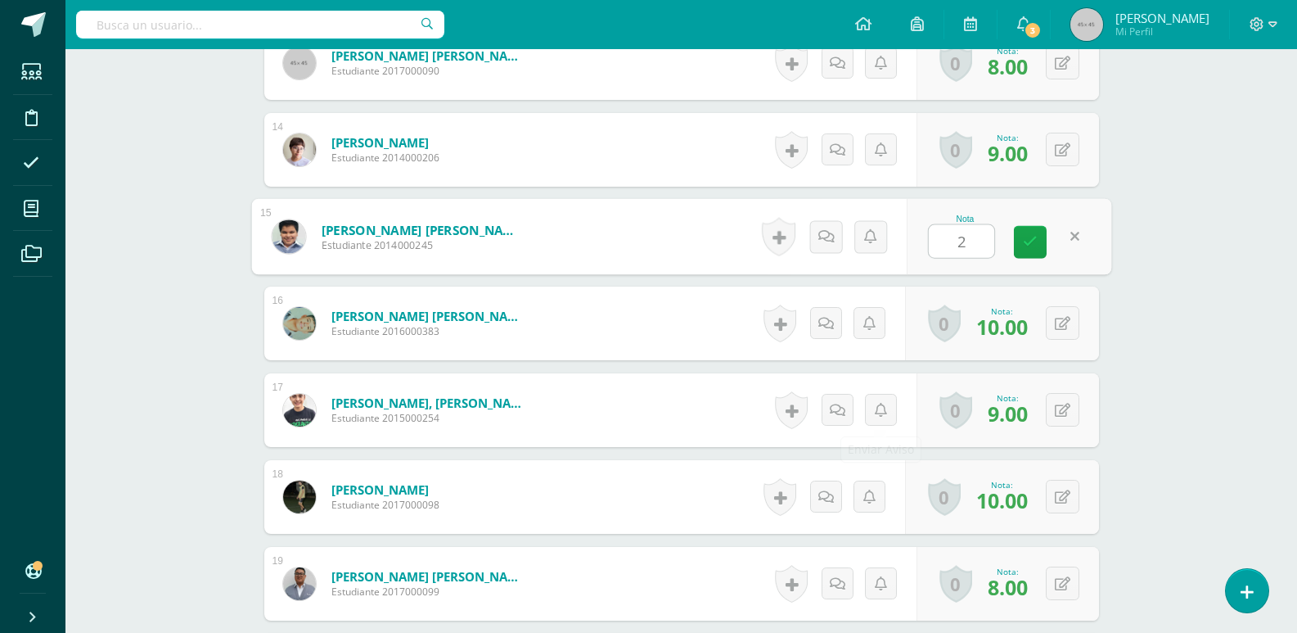
scroll to position [1654, 0]
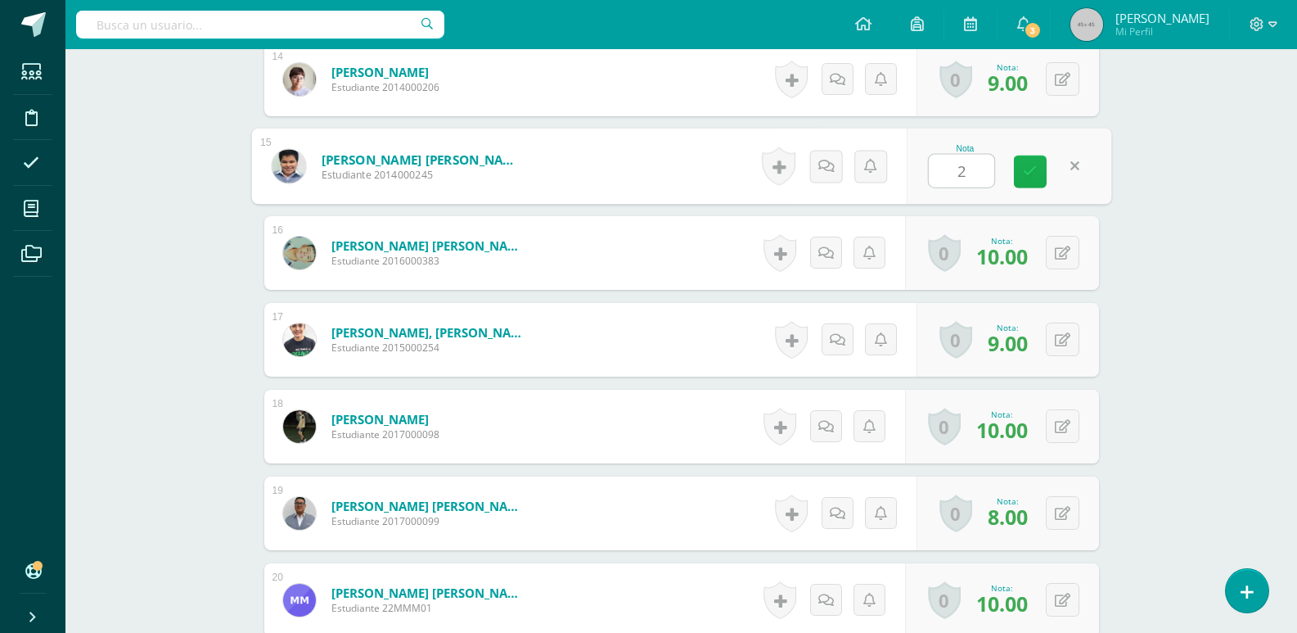
click at [1031, 170] on icon at bounding box center [1030, 172] width 15 height 14
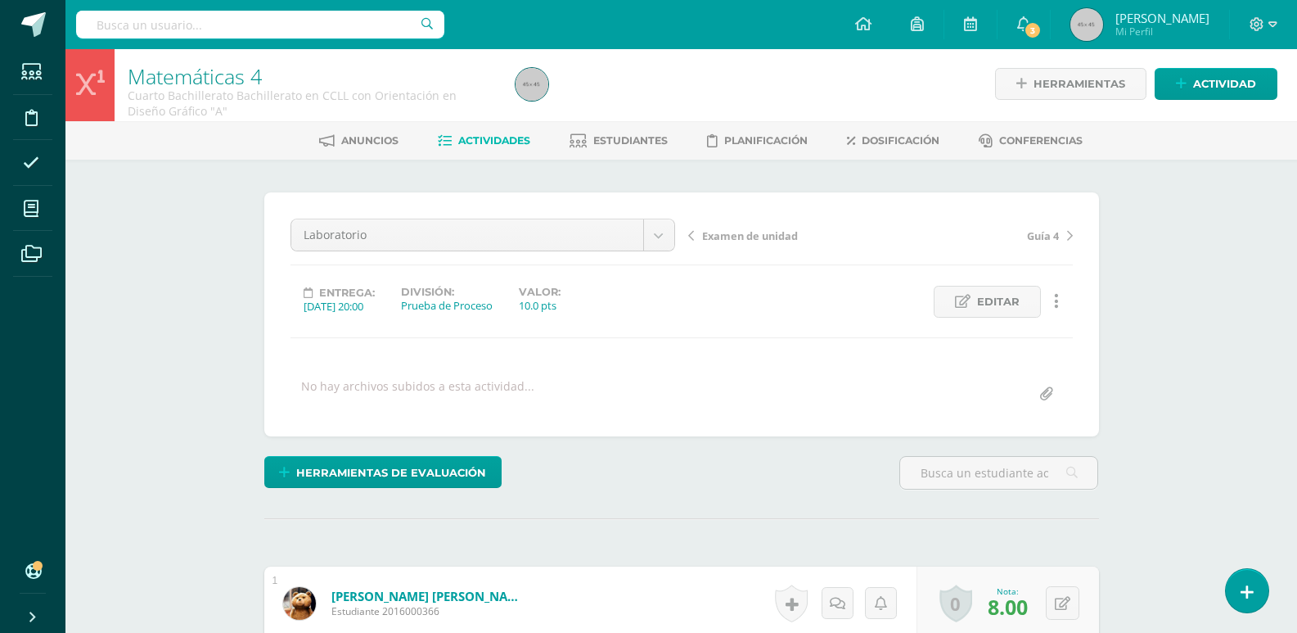
scroll to position [0, 0]
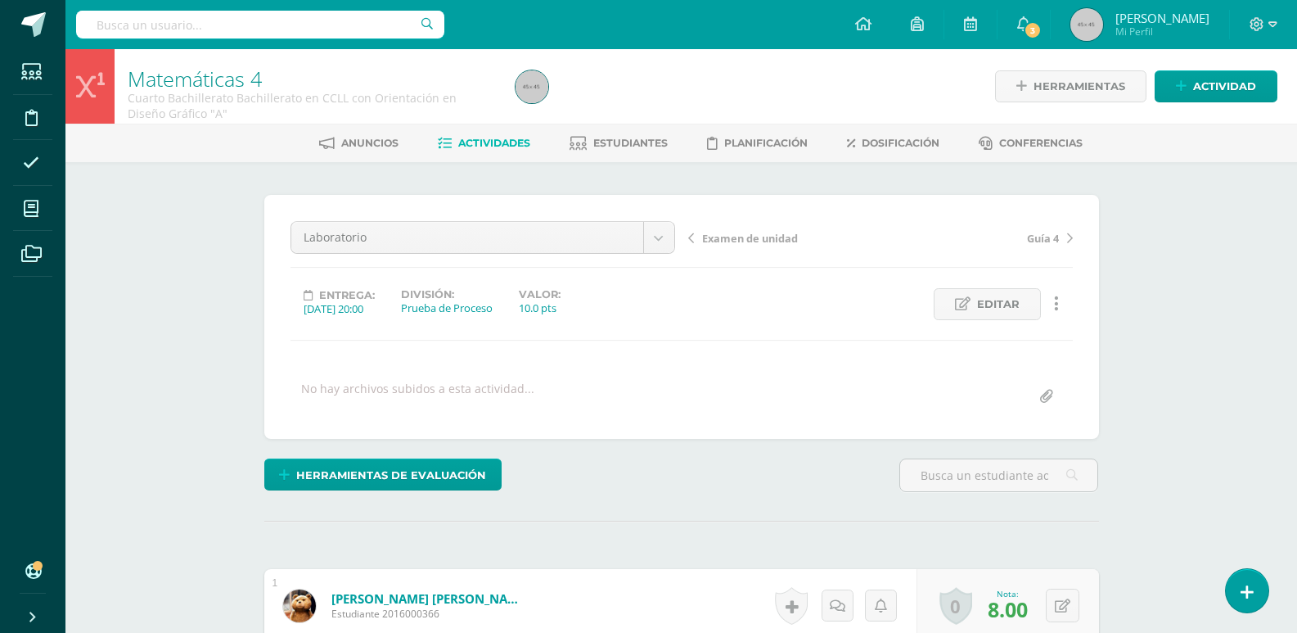
click at [521, 142] on span "Actividades" at bounding box center [494, 143] width 72 height 12
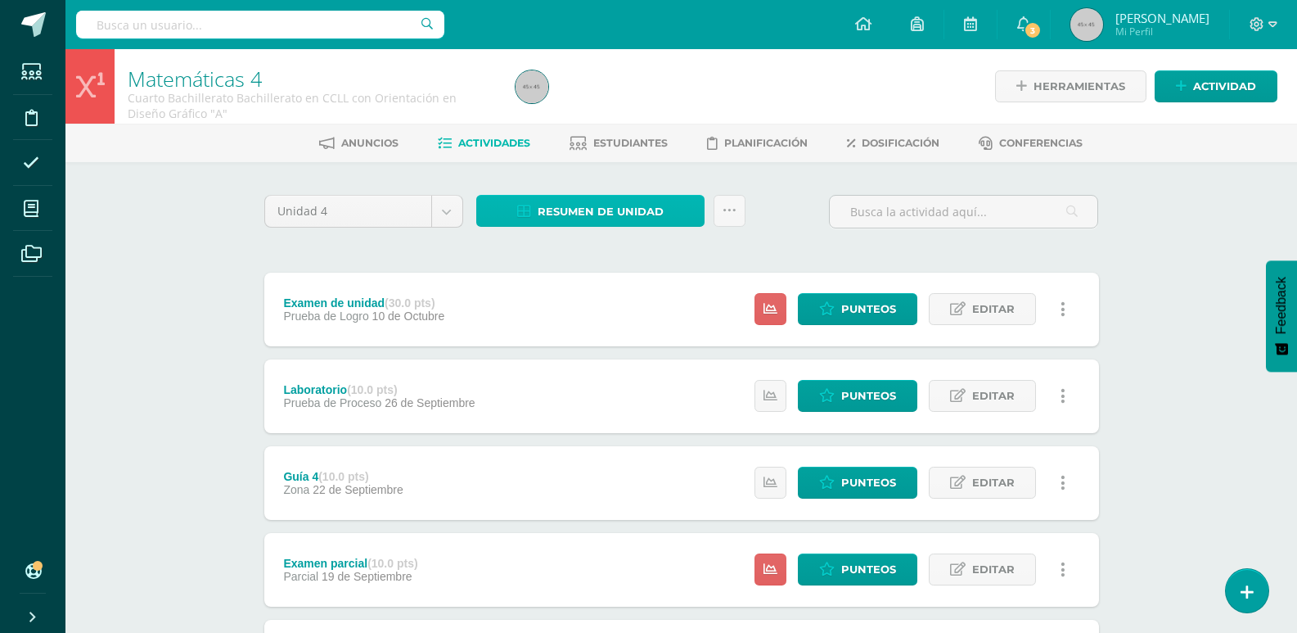
click at [629, 209] on span "Resumen de unidad" at bounding box center [601, 211] width 126 height 30
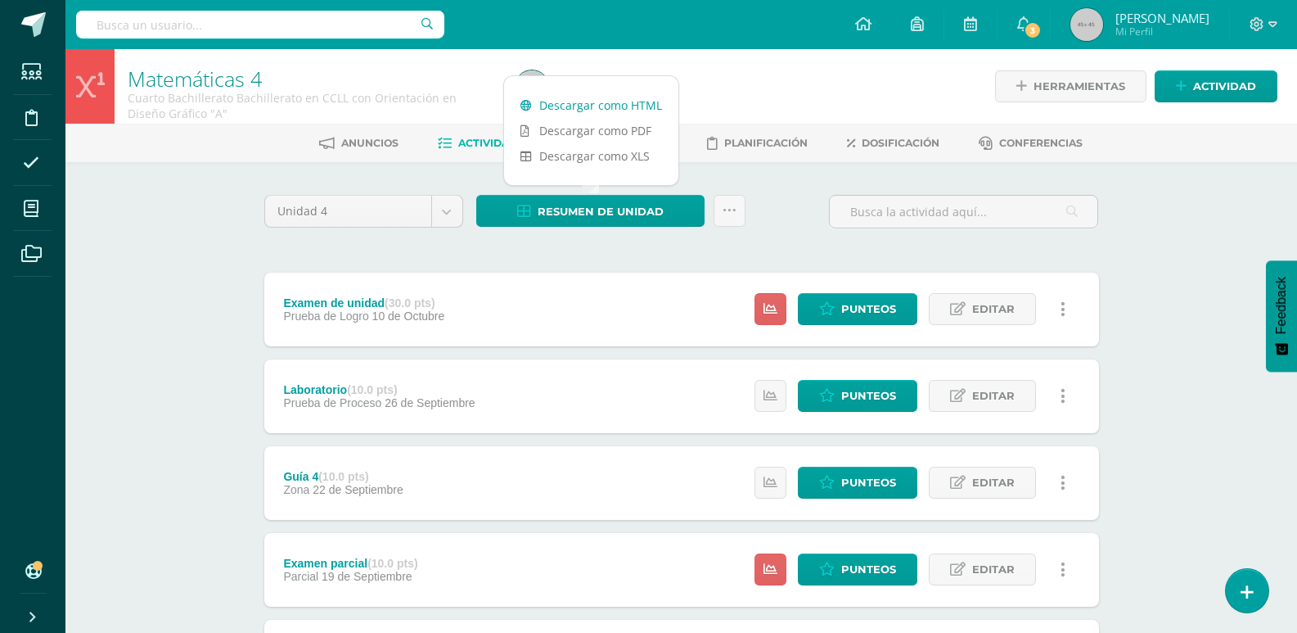
click at [615, 107] on link "Descargar como HTML" at bounding box center [591, 104] width 174 height 25
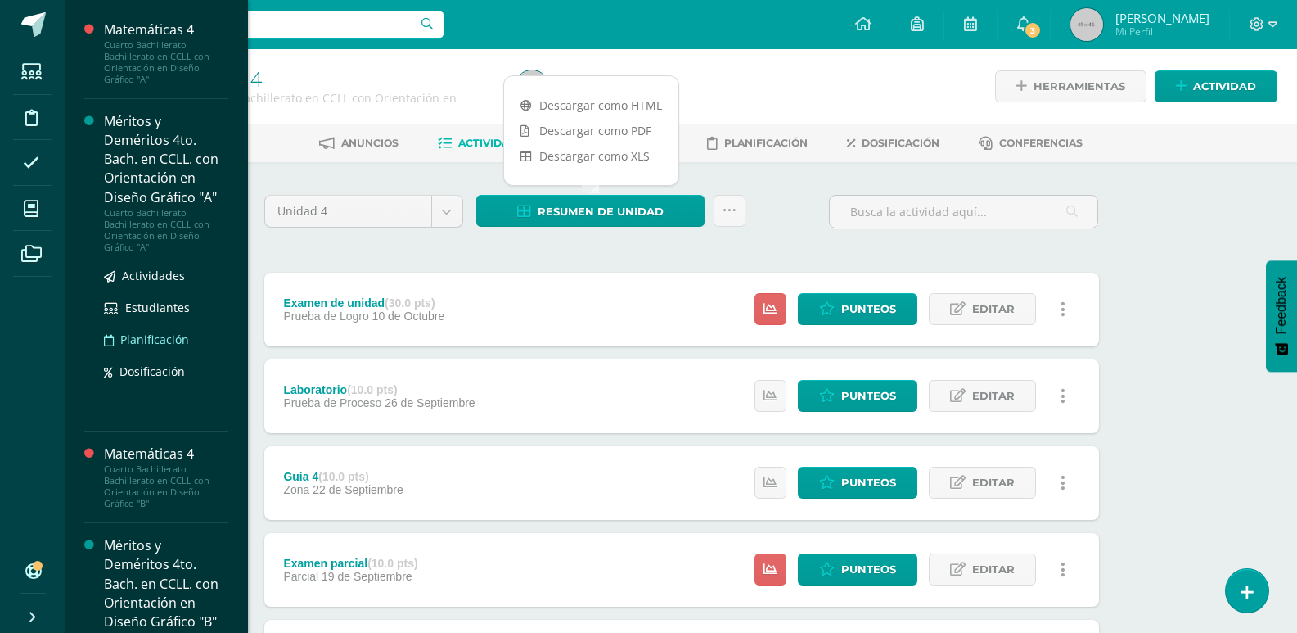
scroll to position [1225, 0]
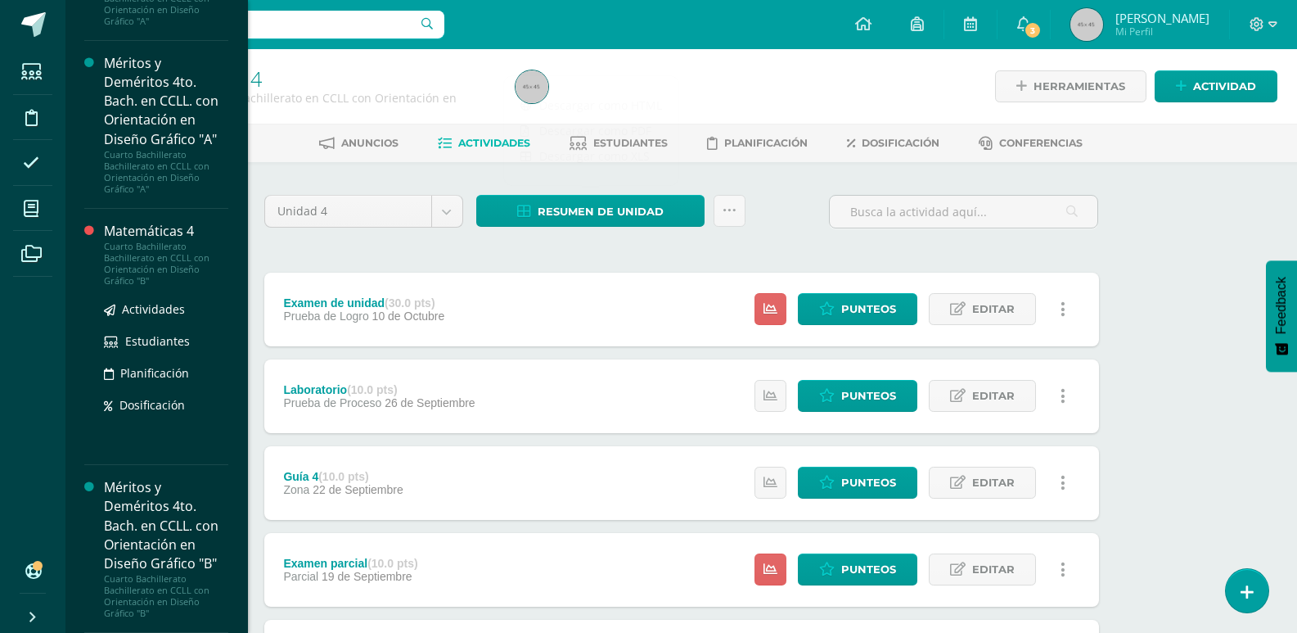
click at [148, 234] on div "Matemáticas 4" at bounding box center [166, 231] width 124 height 19
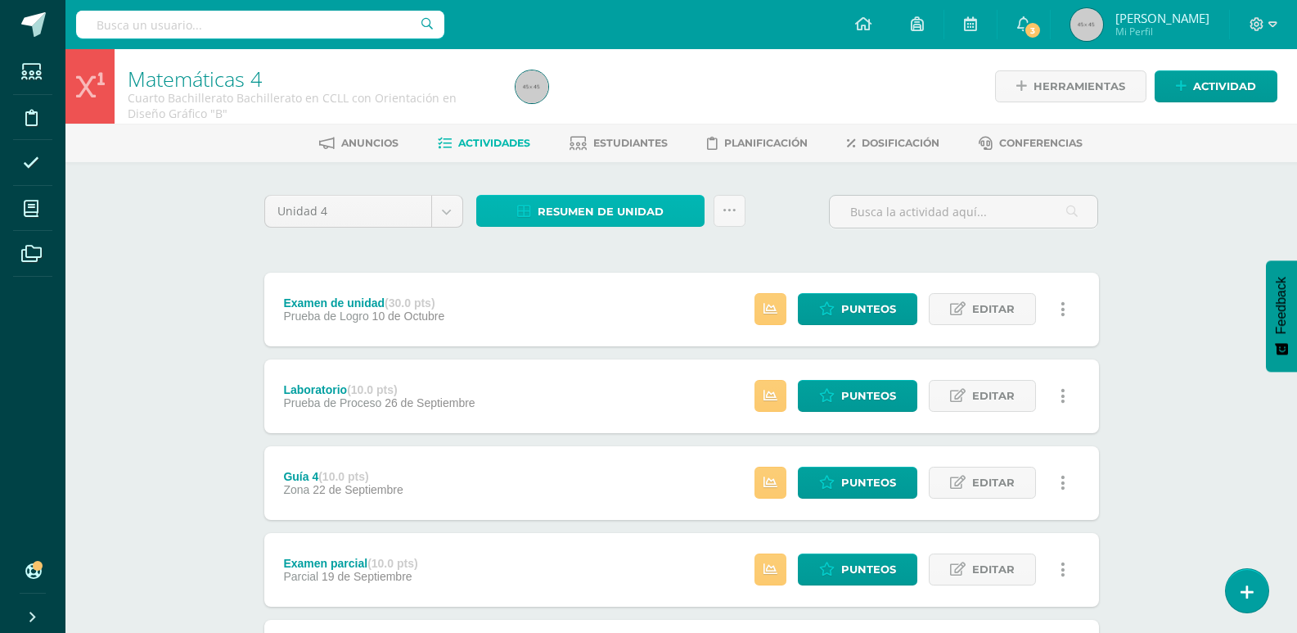
click at [619, 210] on span "Resumen de unidad" at bounding box center [601, 211] width 126 height 30
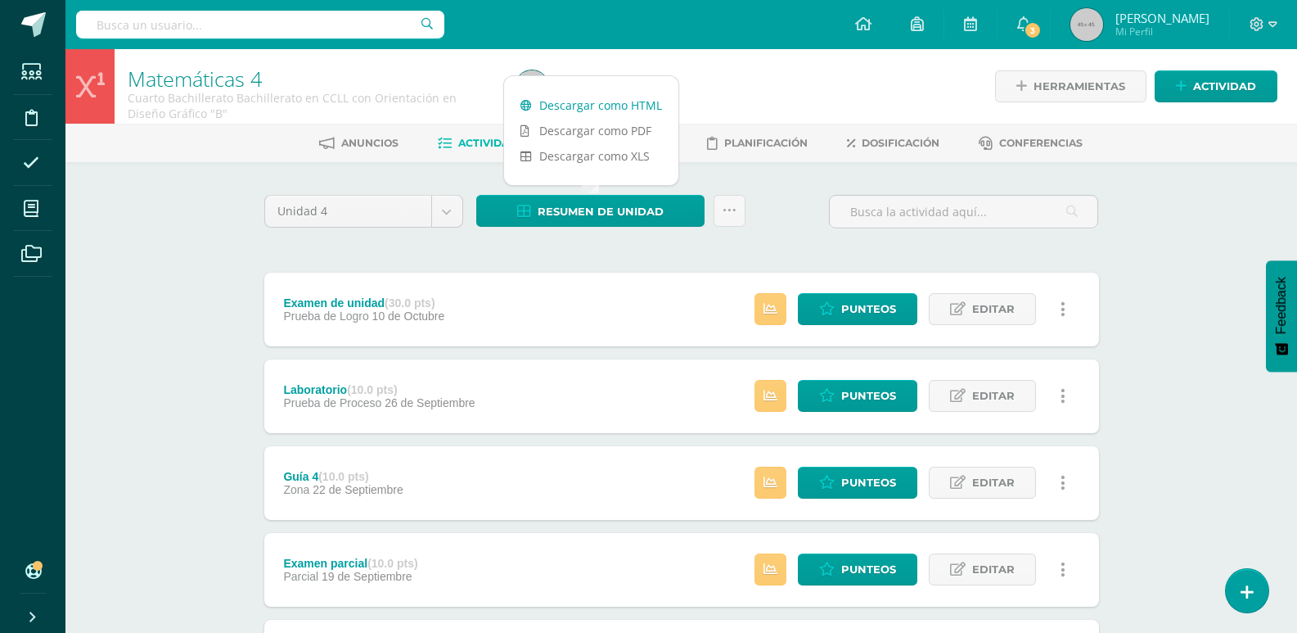
click at [619, 106] on link "Descargar como HTML" at bounding box center [591, 104] width 174 height 25
